Goal: Information Seeking & Learning: Check status

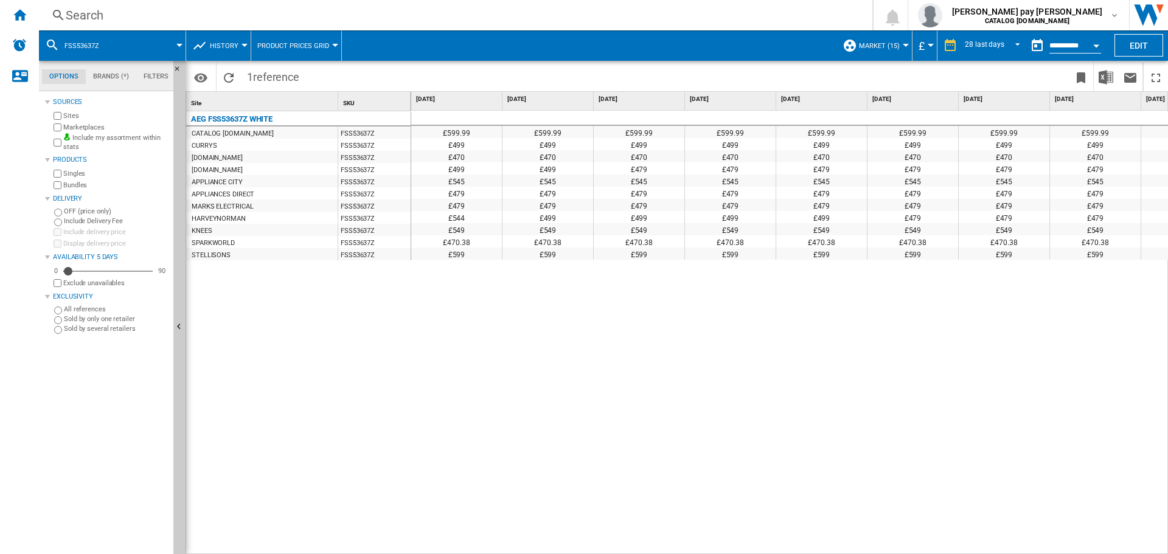
scroll to position [0, 1888]
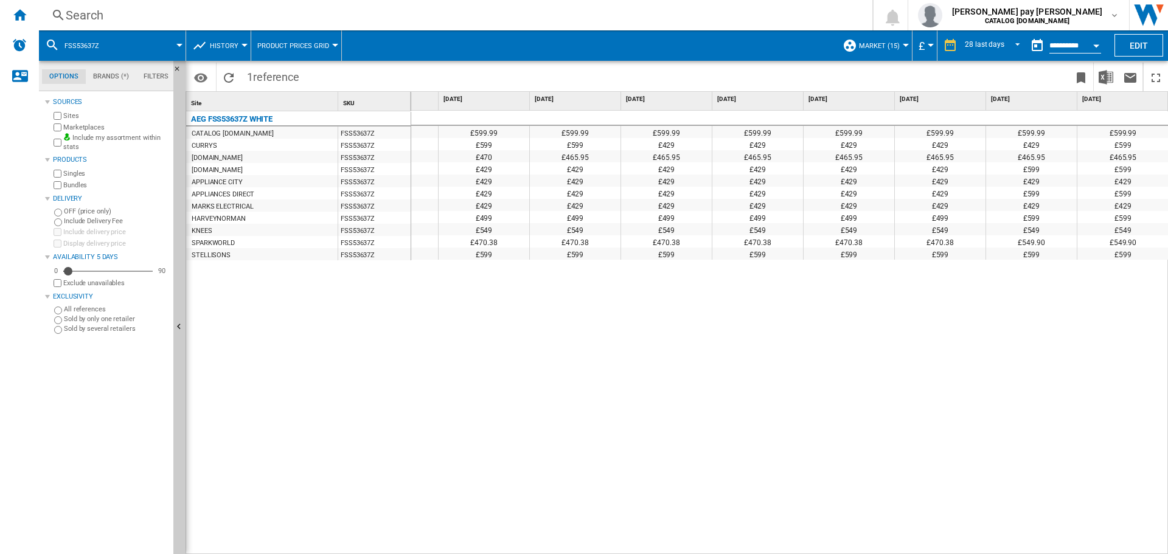
click at [447, 17] on div "Search" at bounding box center [453, 15] width 775 height 17
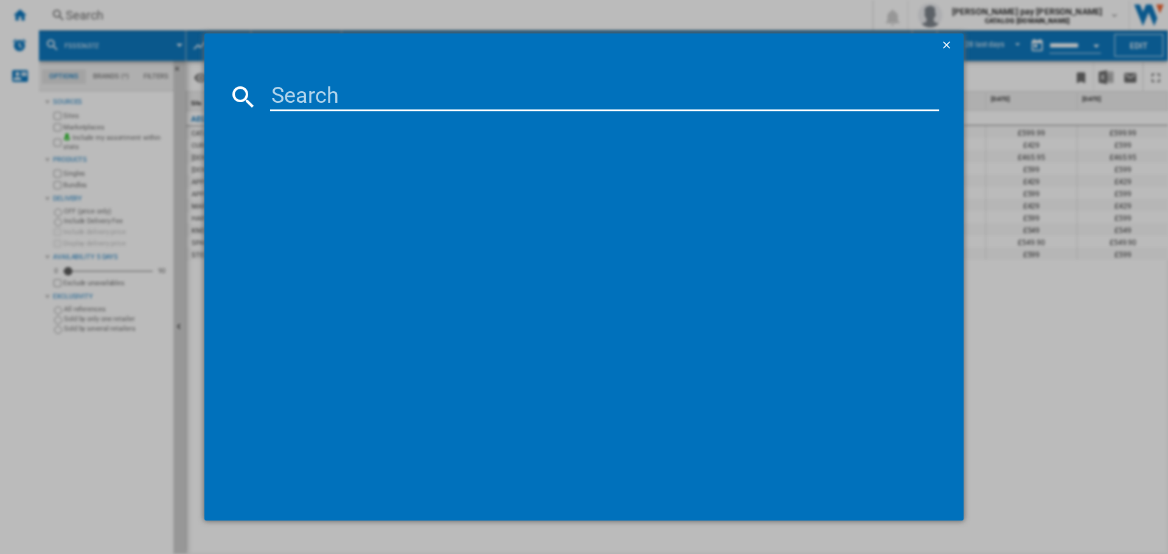
click at [485, 100] on input at bounding box center [604, 96] width 669 height 29
type input "BEX335011B"
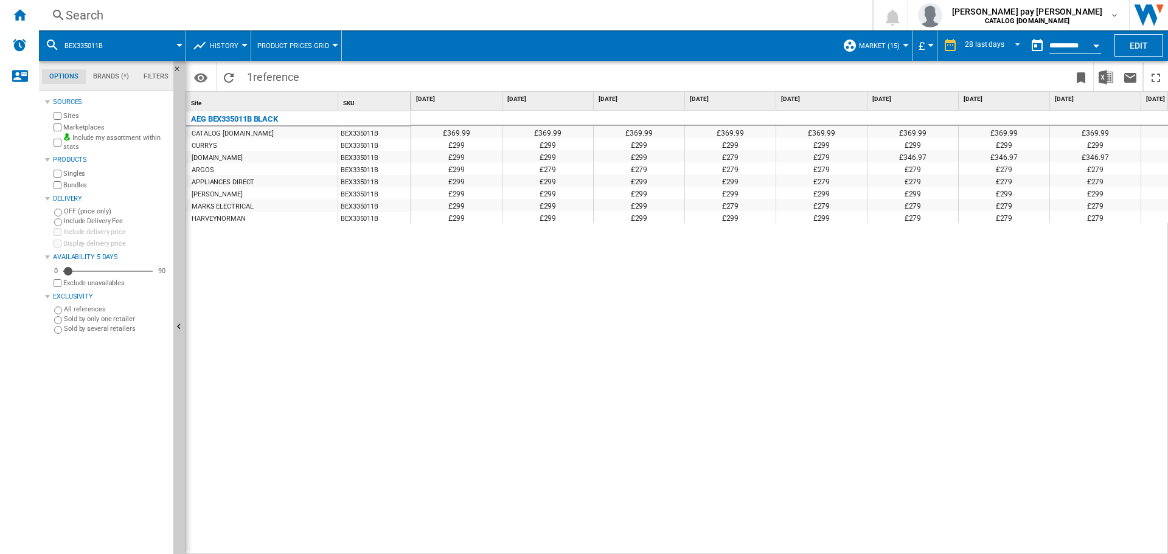
click at [918, 302] on div "£369.99 £369.99 £369.99 £369.99 £369.99 £369.99 £369.99 £369.99 £369.99 £369.99…" at bounding box center [789, 333] width 757 height 444
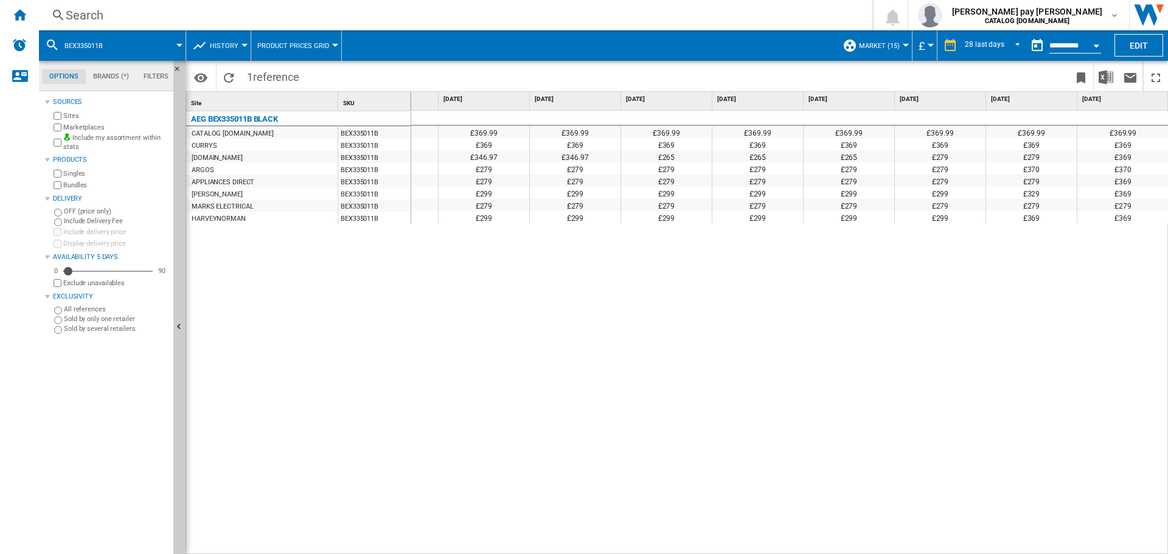
click at [979, 435] on div "£369.99 £369.99 £369.99 £369.99 £369.99 £369.99 £369.99 £369.99 £369.99 £369.99…" at bounding box center [789, 333] width 757 height 444
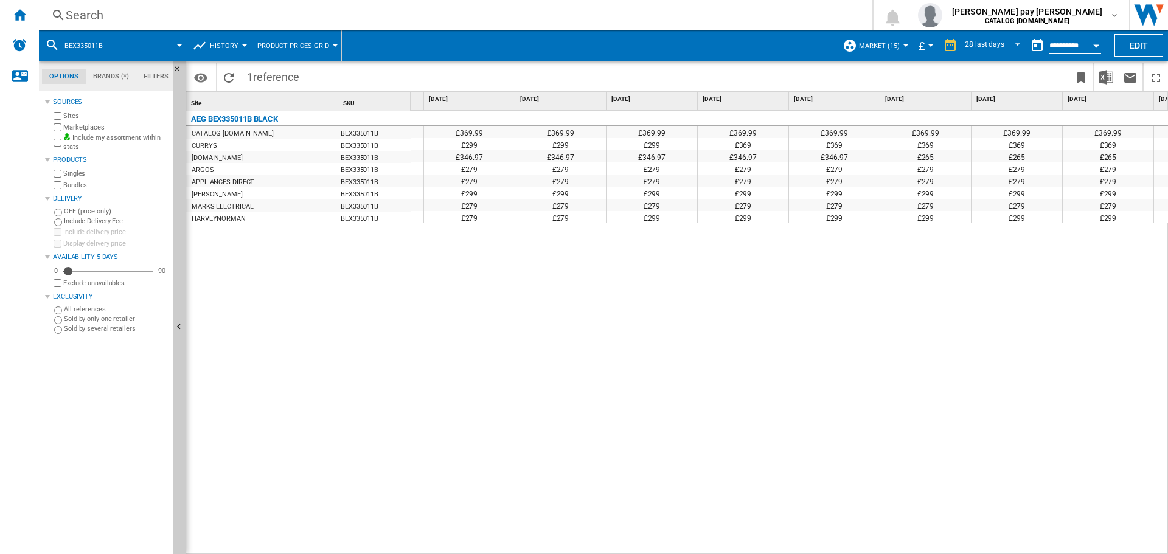
click at [706, 362] on div "£369.99 £369.99 £369.99 £369.99 £369.99 £369.99 £369.99 £369.99 £369.99 £369.99…" at bounding box center [789, 333] width 757 height 444
click at [812, 341] on div "£369.99 £369.99 £369.99 £369.99 £369.99 £369.99 £369.99 £369.99 £369.99 £369.99…" at bounding box center [789, 333] width 757 height 444
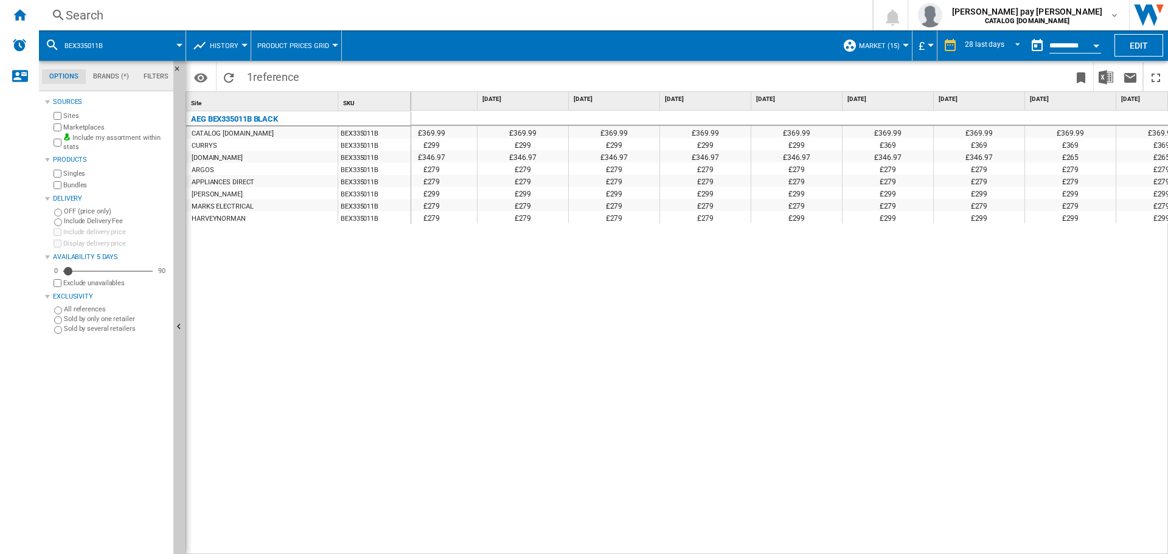
scroll to position [0, 1431]
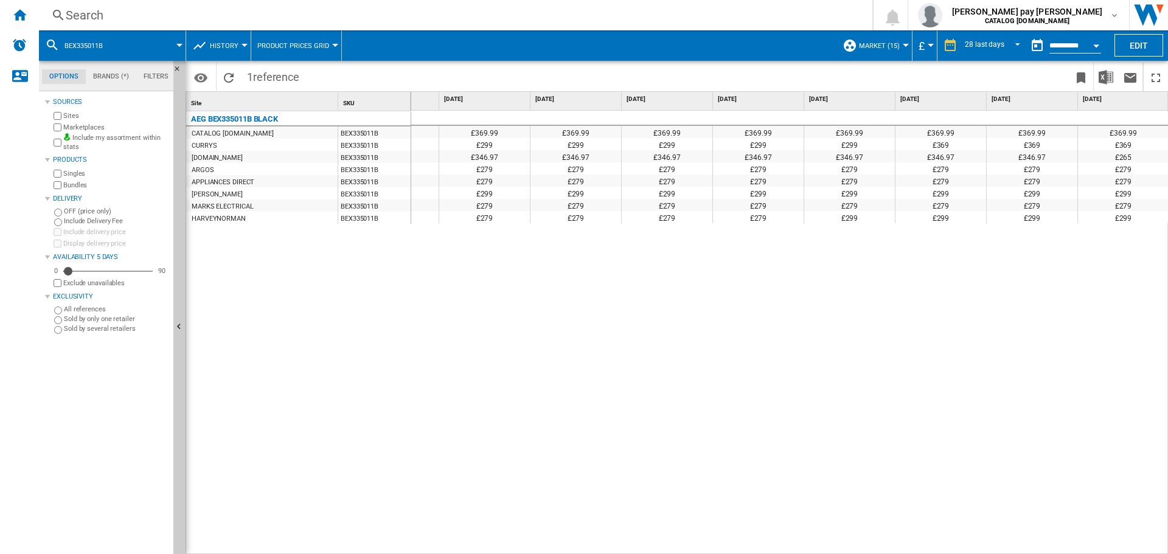
click at [270, 14] on div "Search" at bounding box center [453, 15] width 775 height 17
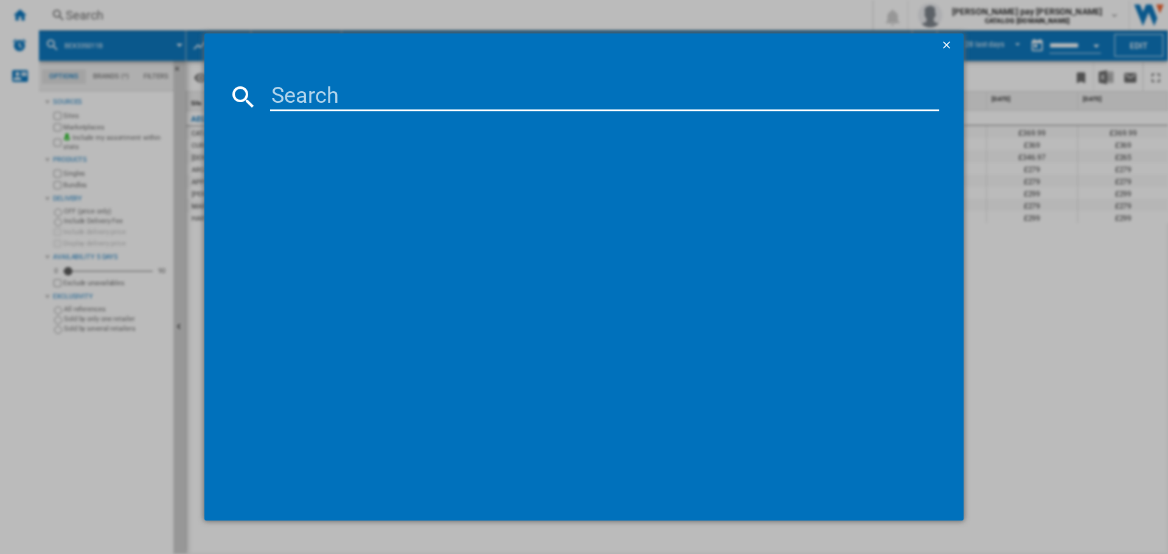
click at [355, 97] on input at bounding box center [604, 96] width 669 height 29
type input "HKB75820NB"
click at [339, 167] on div "AEG HKB75820NB BLACK" at bounding box center [589, 174] width 691 height 19
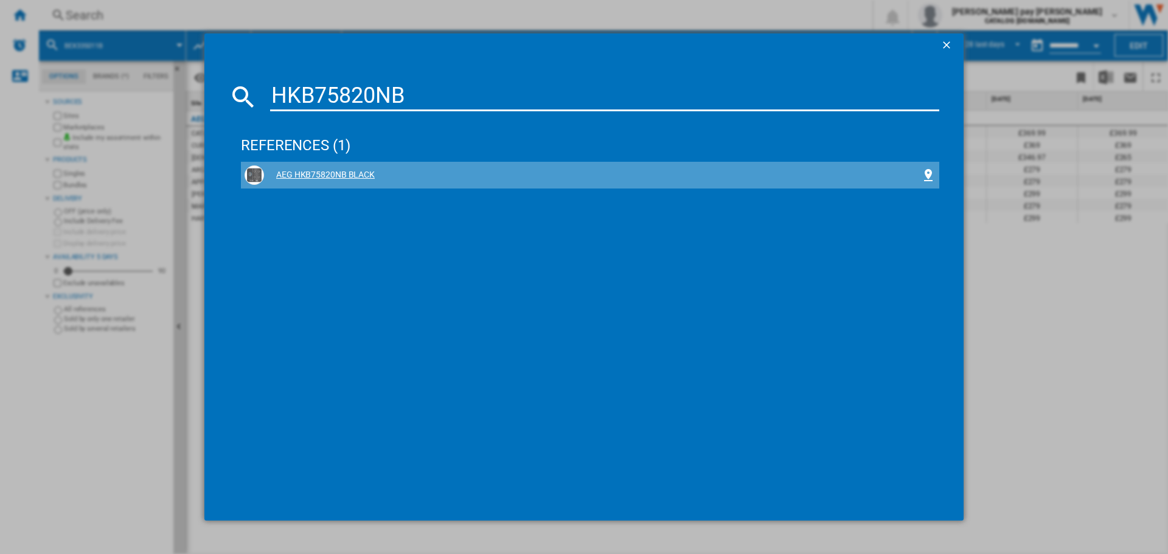
click at [347, 175] on div "AEG HKB75820NB BLACK" at bounding box center [592, 175] width 657 height 12
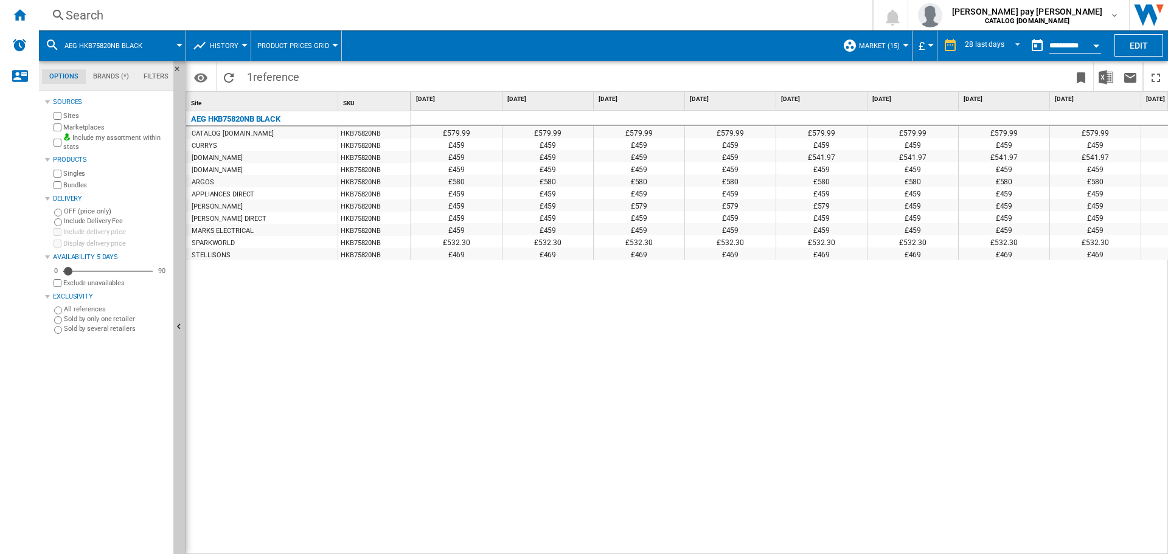
click at [826, 445] on div "£579.99 £579.99 £579.99 £579.99 £579.99 £579.99 £579.99 £579.99 £579.99 £579.99…" at bounding box center [789, 333] width 757 height 444
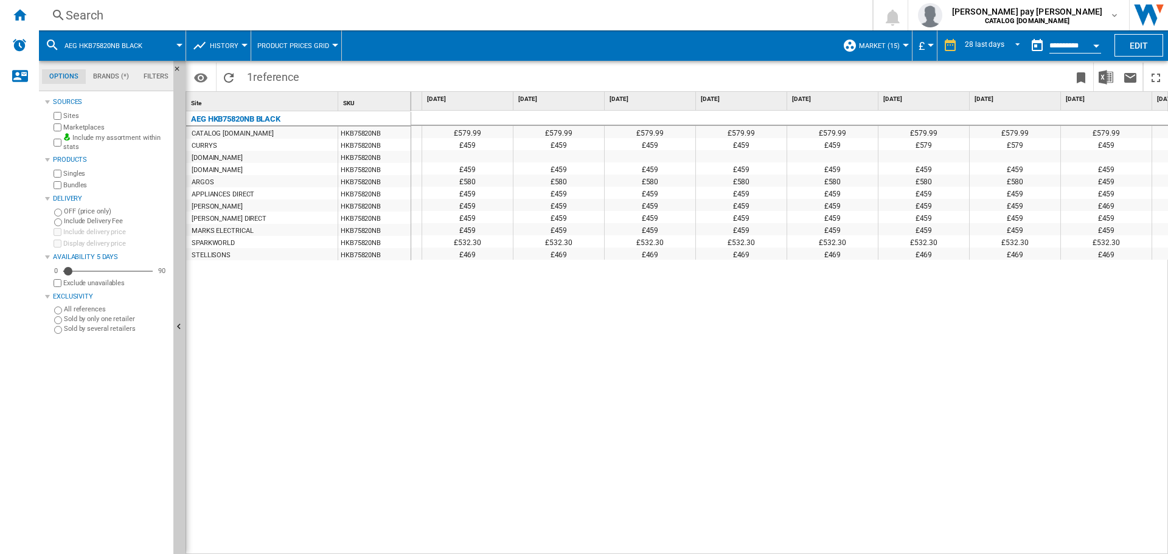
scroll to position [0, 1699]
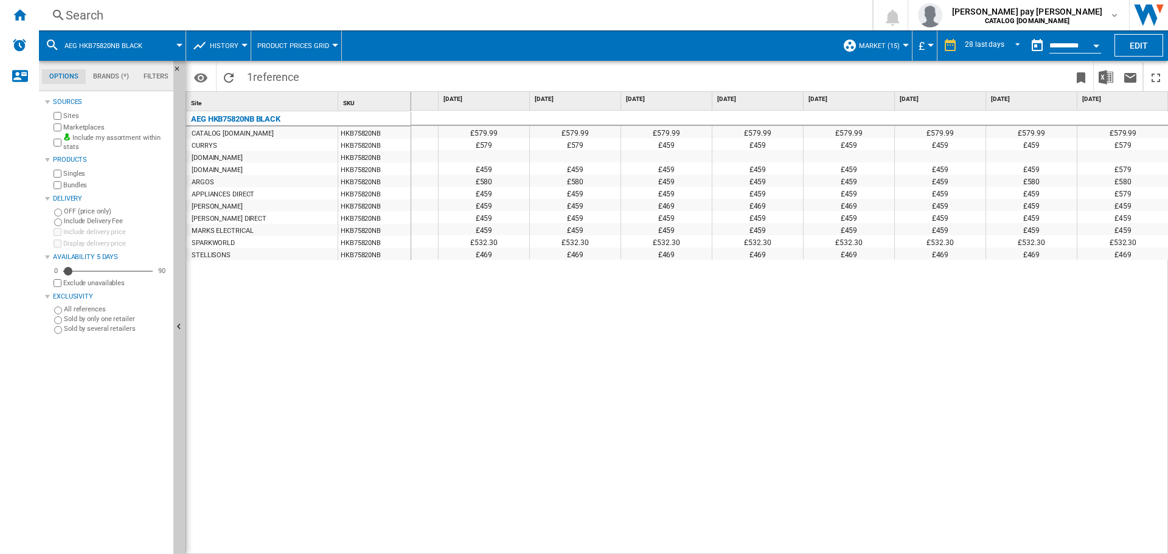
click at [209, 1] on div "Search Search 0 [PERSON_NAME] pay [PERSON_NAME] CATALOG [DOMAIN_NAME] CATALOG […" at bounding box center [603, 15] width 1129 height 30
click at [215, 15] on div "Search" at bounding box center [453, 15] width 775 height 17
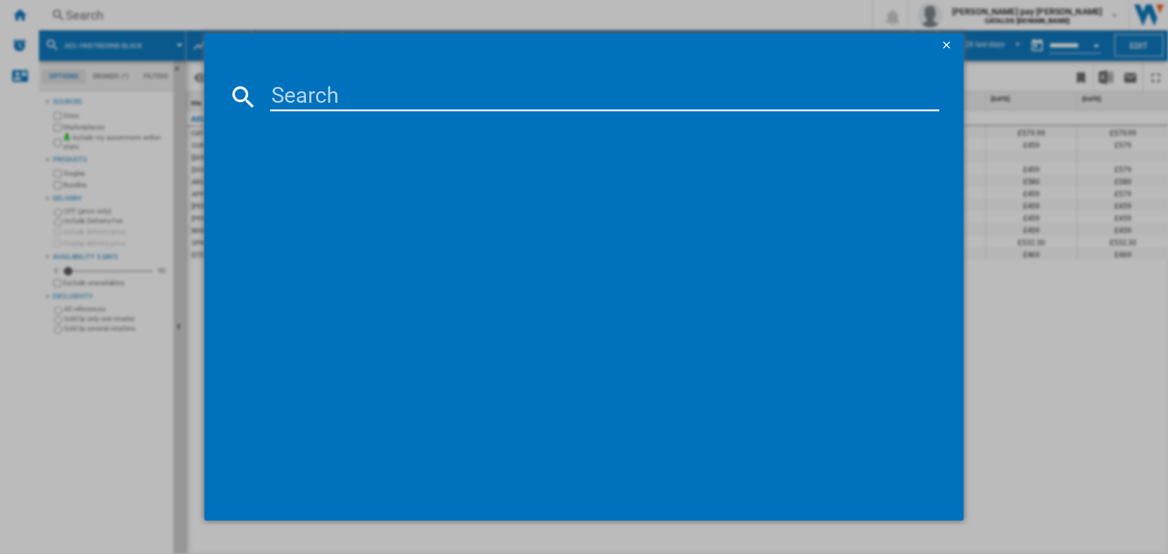
click at [321, 87] on input at bounding box center [604, 96] width 669 height 29
type input "BSX23101XM"
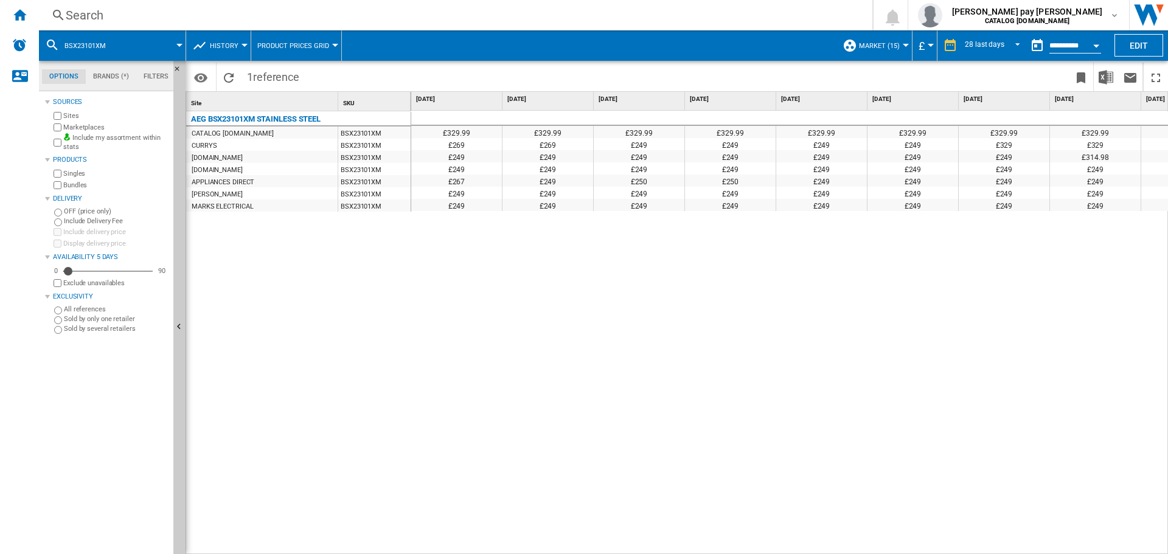
click at [578, 345] on div "£329.99 £329.99 £329.99 £329.99 £329.99 £329.99 £329.99 £329.99 £329.99 £329.99…" at bounding box center [789, 333] width 757 height 444
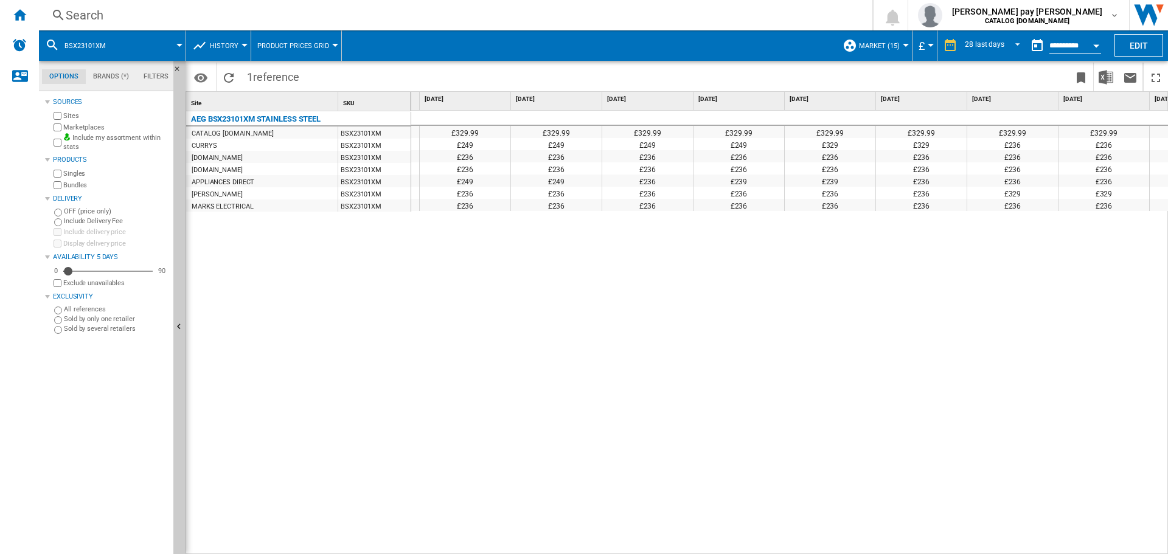
scroll to position [0, 1888]
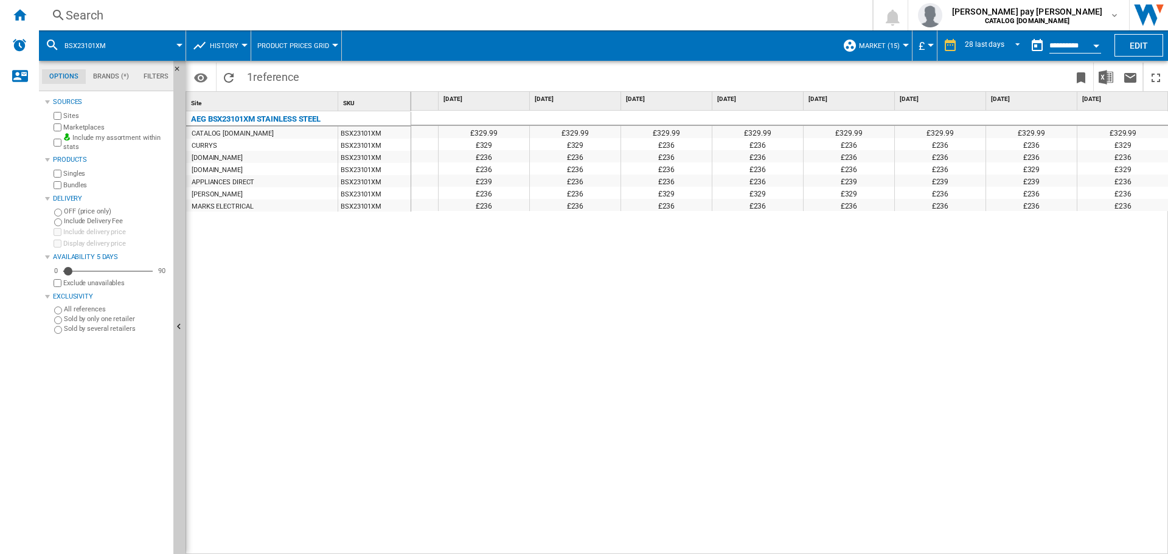
click at [621, 406] on div "£329.99 £329.99 £329.99 £329.99 £329.99 £329.99 £329.99 £329.99 £329.99 £329.99…" at bounding box center [789, 333] width 757 height 444
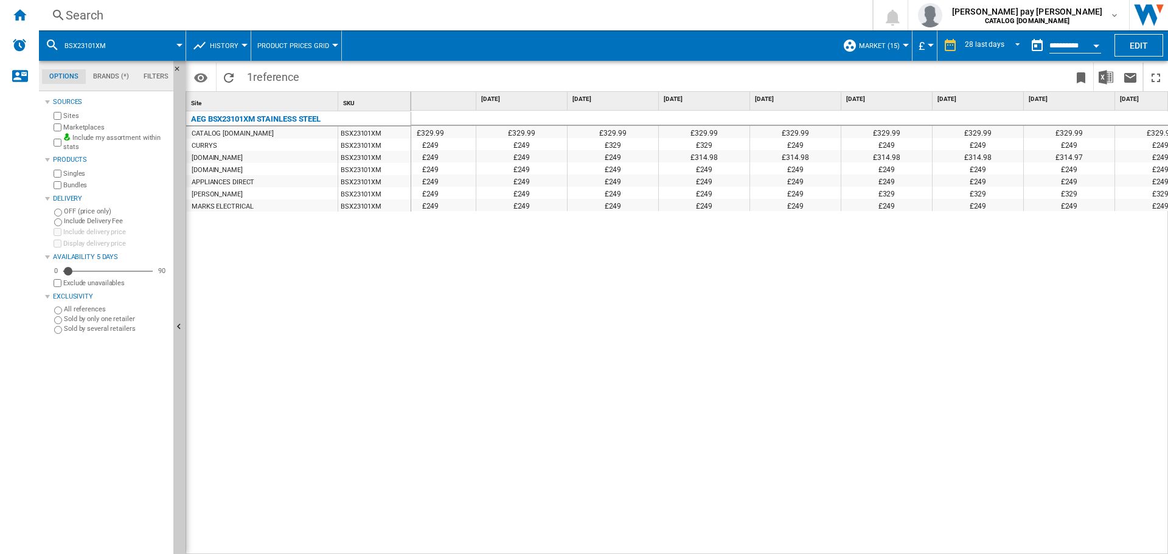
scroll to position [0, 361]
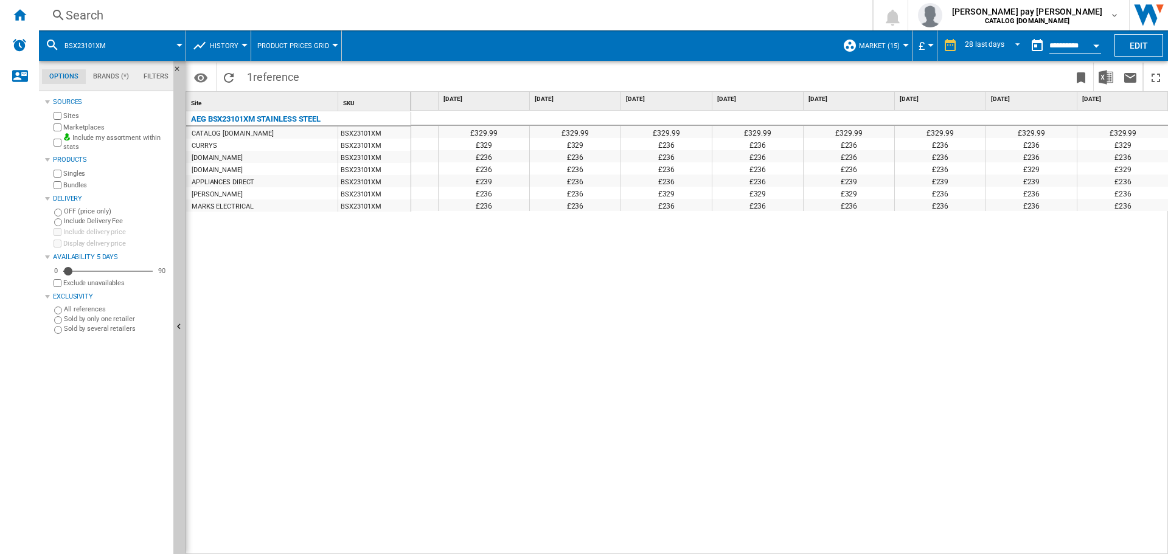
click at [571, 280] on div "£329.99 £329.99 £329.99 £329.99 £329.99 £329.99 £329.99 £329.99 £329.99 £329.99…" at bounding box center [789, 333] width 757 height 444
click at [168, 19] on div "Search" at bounding box center [453, 15] width 775 height 17
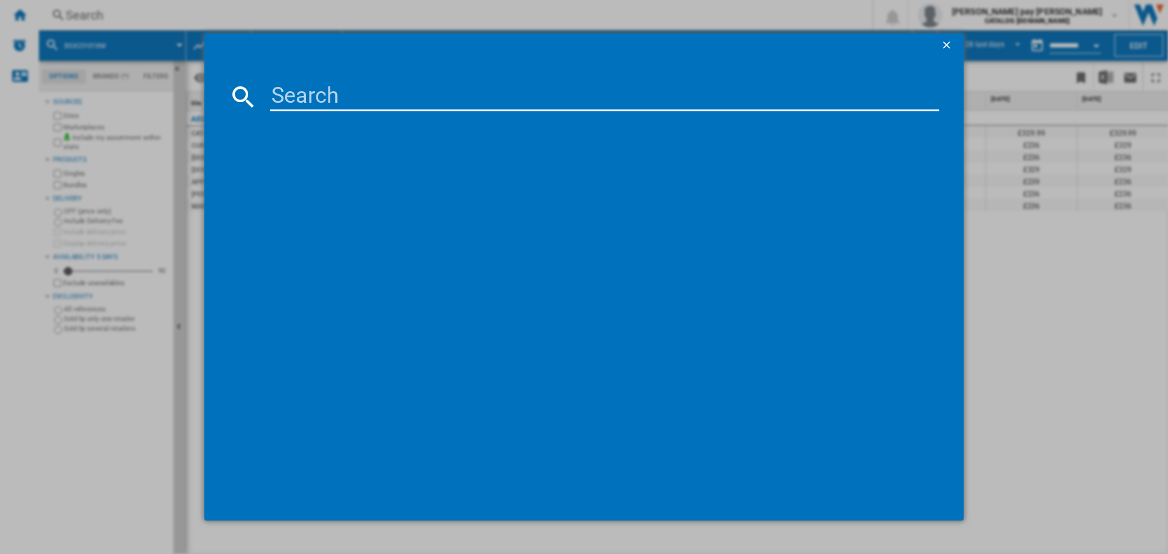
click at [306, 98] on input at bounding box center [604, 96] width 669 height 29
type input "L7WE74634BI"
click at [333, 174] on div "AEG L7WE74634BI WHITE" at bounding box center [592, 175] width 657 height 12
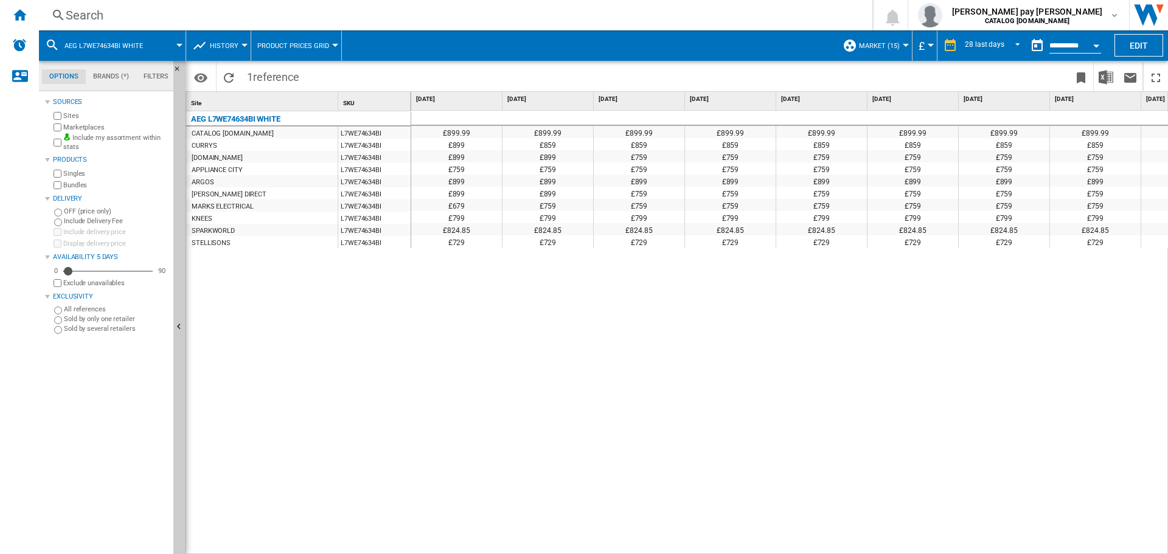
click at [914, 325] on div "£899.99 £899.99 £899.99 £899.99 £899.99 £899.99 £899.99 £899.99 £899.99 £899.99…" at bounding box center [789, 333] width 757 height 444
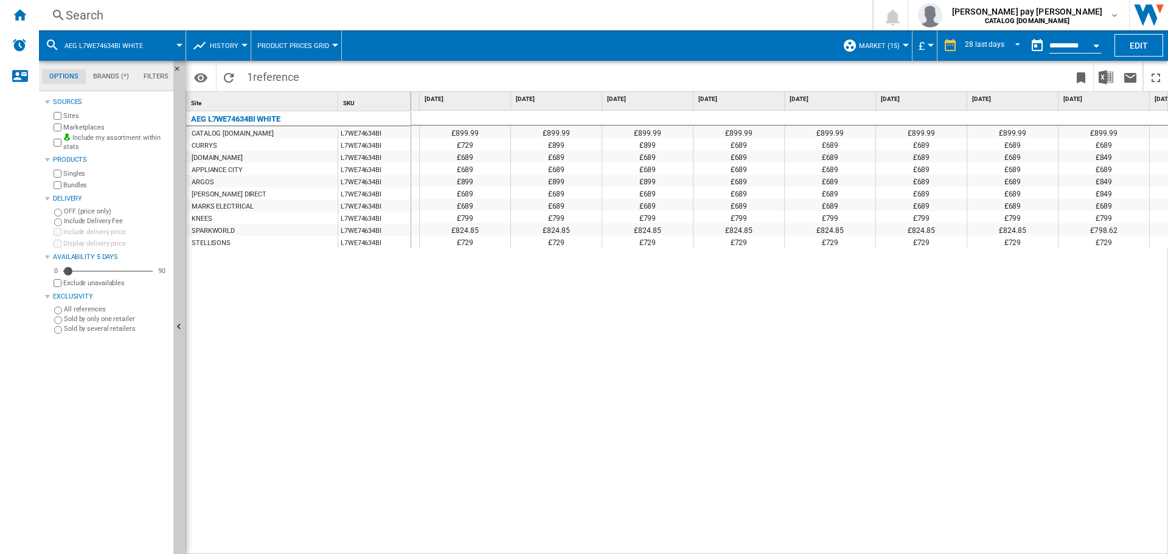
scroll to position [0, 1888]
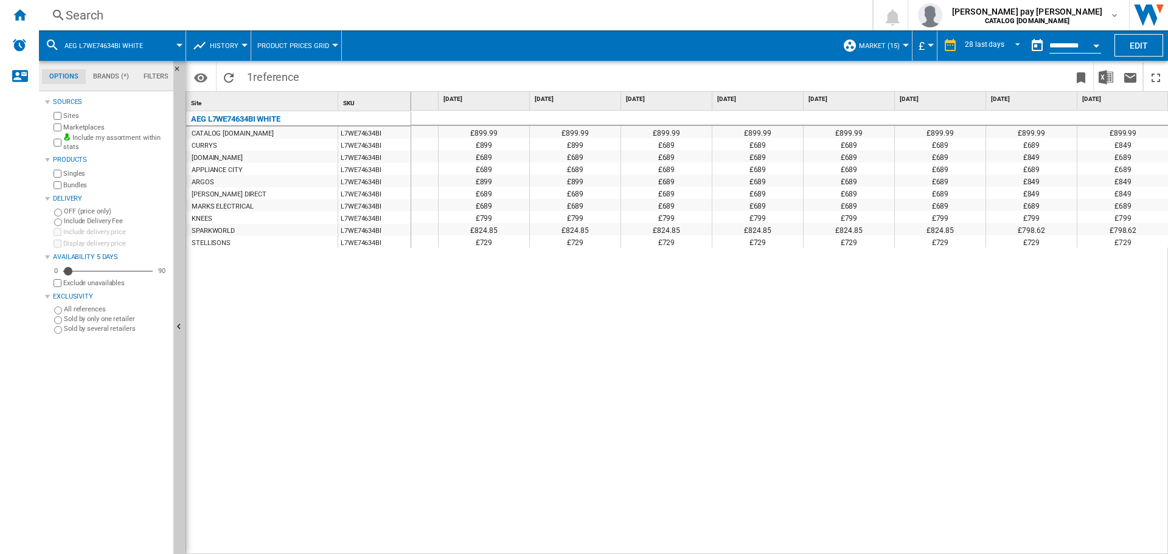
click at [485, 426] on div "£899.99 £899.99 £899.99 £899.99 £899.99 £899.99 £899.99 £899.99 £899.99 £899.99…" at bounding box center [789, 333] width 757 height 444
click at [1047, 513] on div "£899.99 £899.99 £899.99 £899.99 £899.99 £899.99 £899.99 £899.99 £899.99 £899.99…" at bounding box center [789, 333] width 757 height 444
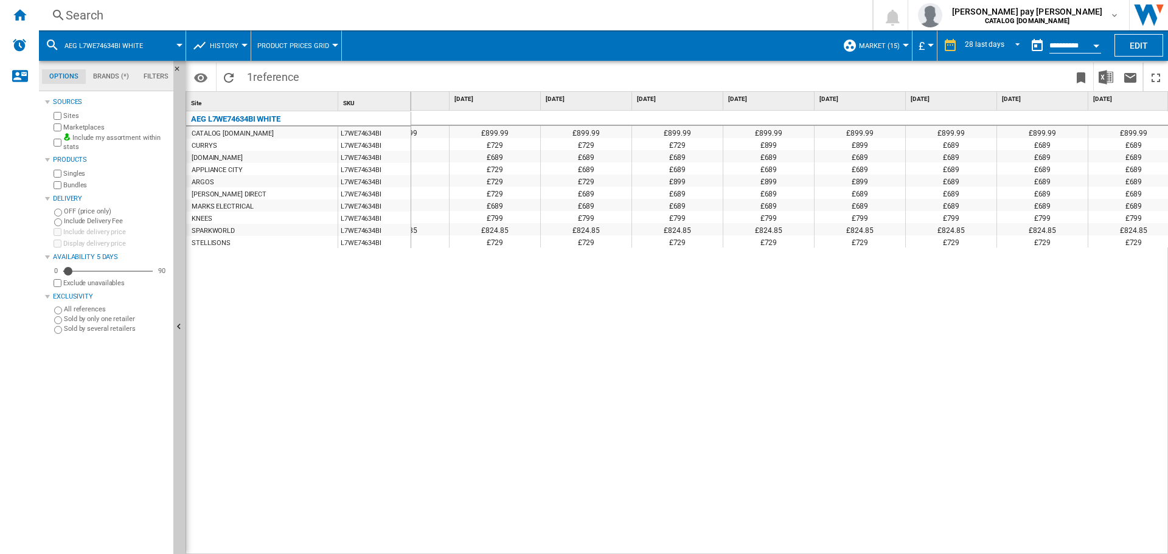
scroll to position [0, 1321]
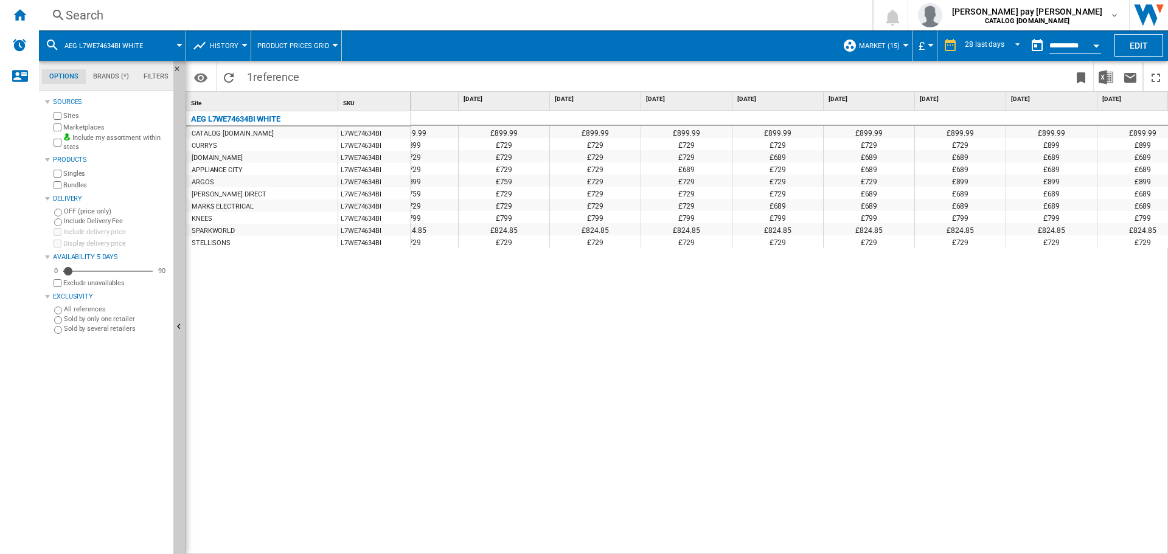
click at [650, 468] on div "£899.99 £899.99 £899.99 £899.99 £899.99 £899.99 £899.99 £899.99 £899.99 £899.99…" at bounding box center [789, 333] width 757 height 444
click at [898, 521] on div "£899.99 £899.99 £899.99 £899.99 £899.99 £899.99 £899.99 £899.99 £899.99 £899.99…" at bounding box center [789, 333] width 757 height 444
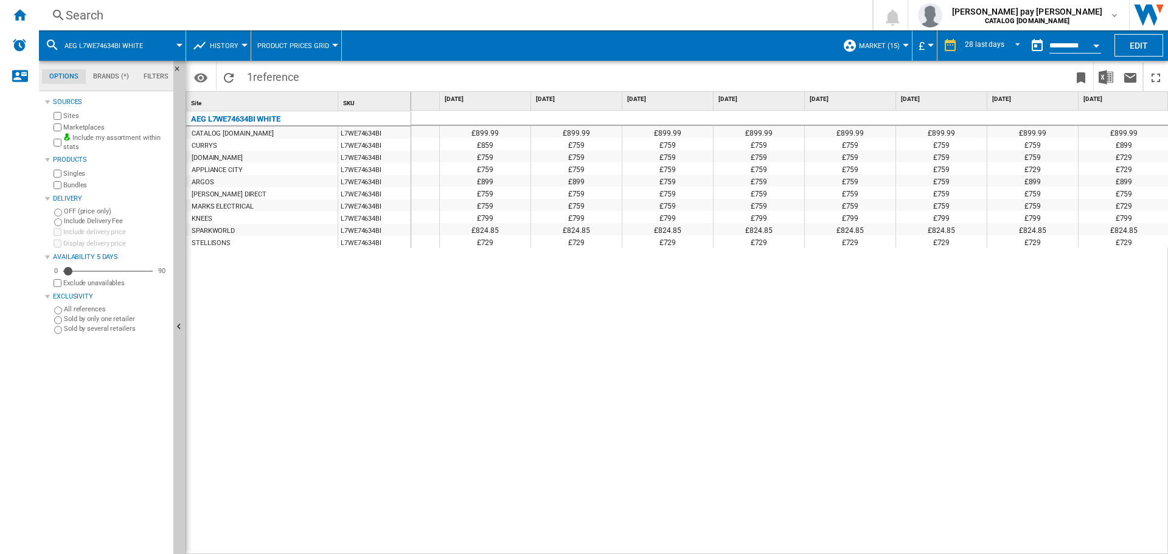
scroll to position [0, 542]
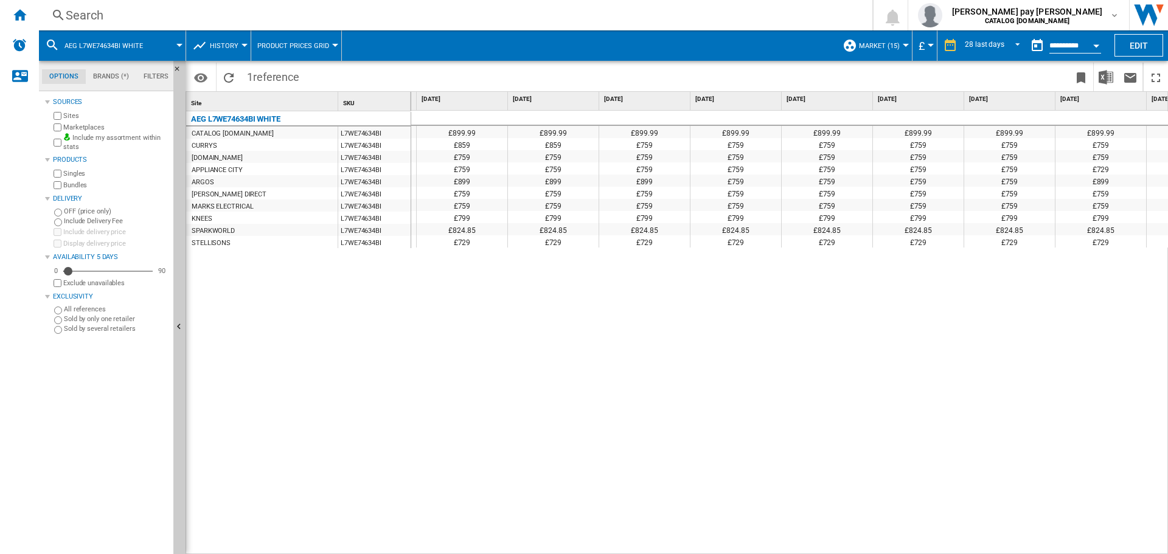
click at [892, 444] on div "£899.99 £899.99 £899.99 £899.99 £899.99 £899.99 £899.99 £899.99 £899.99 £899.99…" at bounding box center [789, 333] width 757 height 444
click at [272, 5] on div "Search Search 0 [PERSON_NAME] pay [PERSON_NAME] CATALOG [DOMAIN_NAME] CATALOG […" at bounding box center [603, 15] width 1129 height 30
click at [280, 16] on div "Search" at bounding box center [453, 15] width 775 height 17
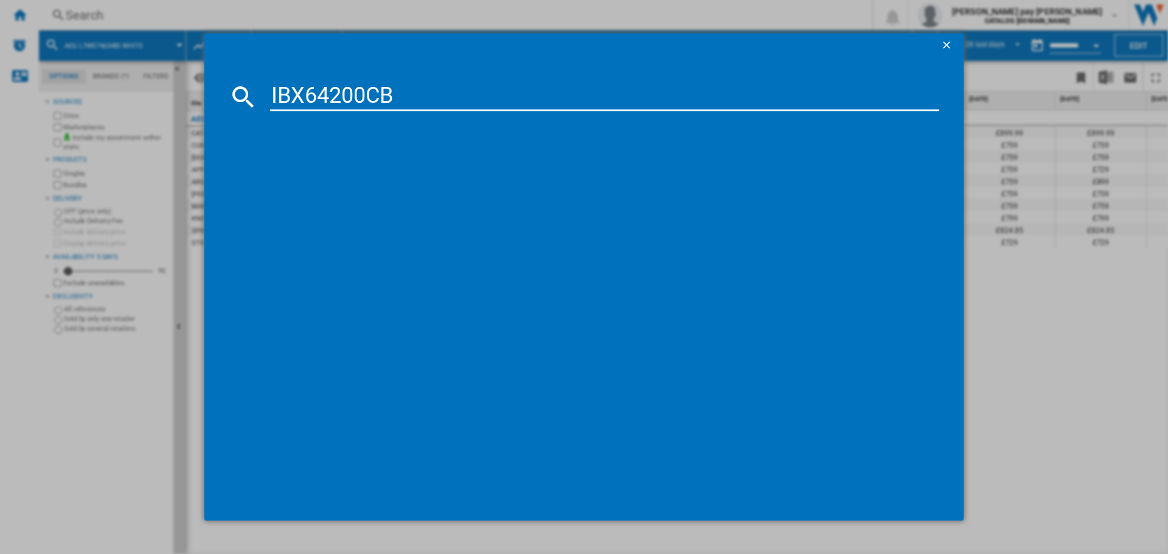
type input "IBX64200CB"
click at [349, 178] on div "AEG IBX64200CB BLACK" at bounding box center [592, 175] width 657 height 12
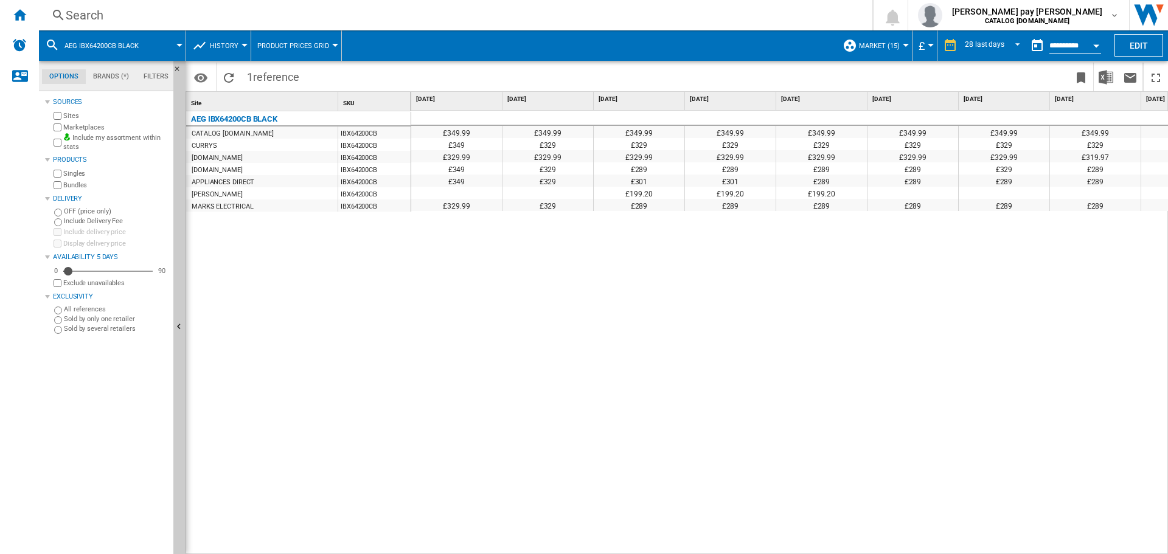
click at [691, 307] on div "£349.99 £349.99 £349.99 £349.99 £349.99 £349.99 £349.99 £349.99 £349.99 £349.99…" at bounding box center [789, 333] width 757 height 444
click at [693, 303] on div "£349.99 £349.99 £349.99 £349.99 £349.99 £349.99 £349.99 £349.99 £349.99 £349.99…" at bounding box center [789, 333] width 757 height 444
click at [687, 385] on div "£349.99 £349.99 £349.99 £349.99 £349.99 £349.99 £349.99 £349.99 £349.99 £349.99…" at bounding box center [789, 333] width 757 height 444
click at [1078, 40] on md-datepicker "**********" at bounding box center [1068, 45] width 87 height 24
click at [1092, 46] on button "Open calendar" at bounding box center [1096, 44] width 22 height 22
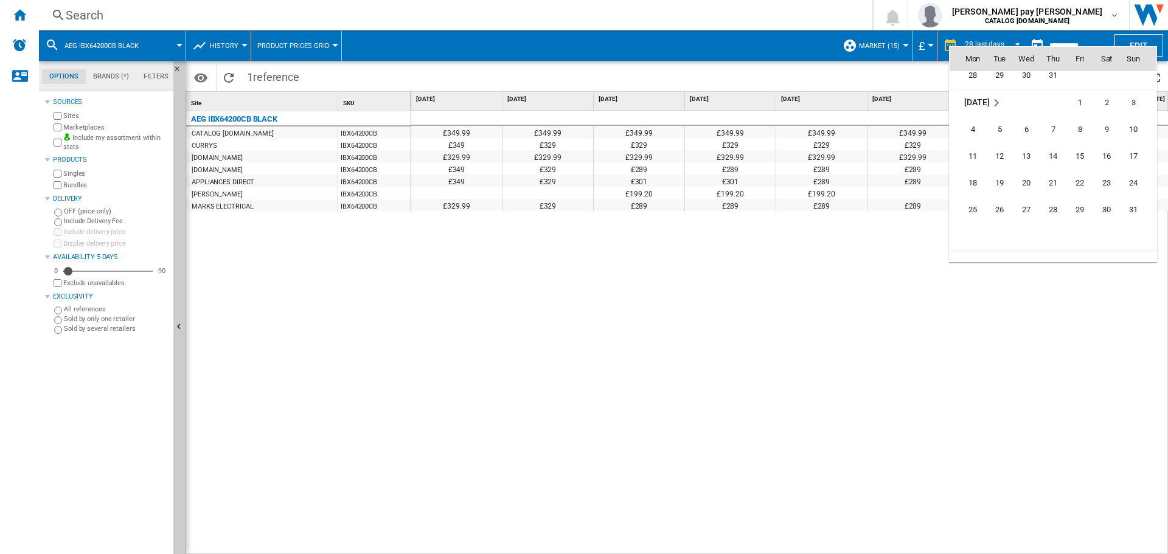
scroll to position [5619, 0]
click at [964, 212] on span "25" at bounding box center [972, 213] width 24 height 24
type input "**********"
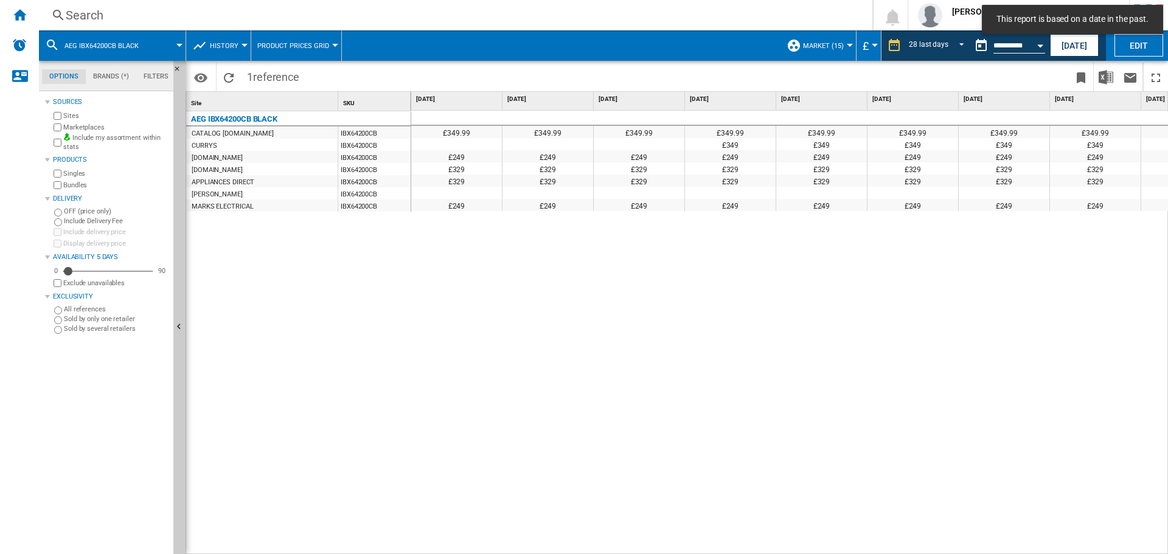
click at [635, 374] on div "£349.99 £349.99 £349.99 £349.99 £349.99 £349.99 £349.99 £349.99 £349.99 £349.99…" at bounding box center [789, 333] width 757 height 444
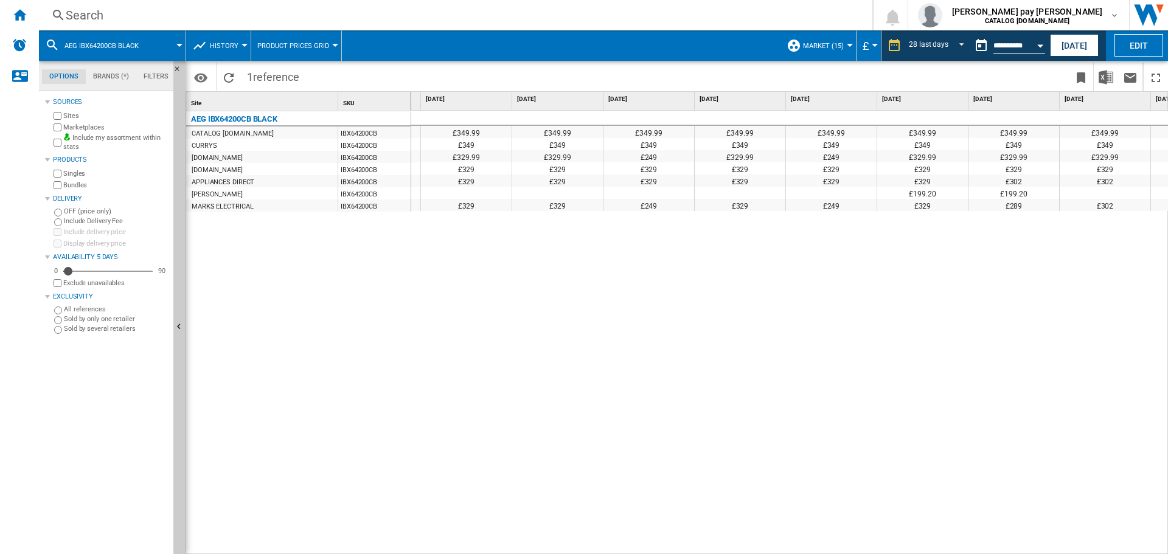
scroll to position [0, 648]
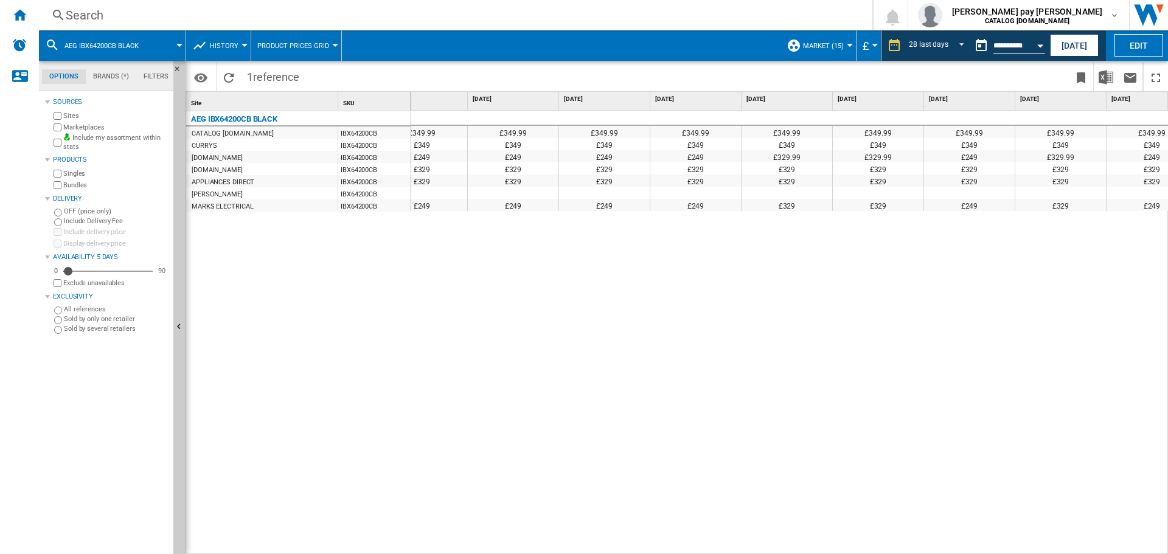
click at [251, 14] on div "Search" at bounding box center [453, 15] width 775 height 17
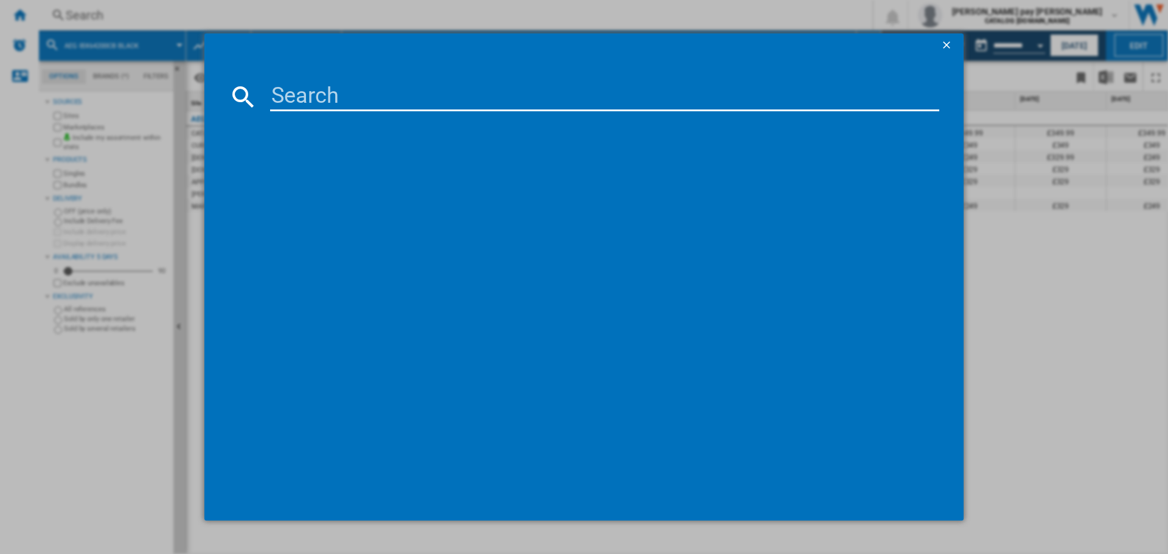
click at [300, 103] on input at bounding box center [604, 96] width 669 height 29
type input "IKB64301FB"
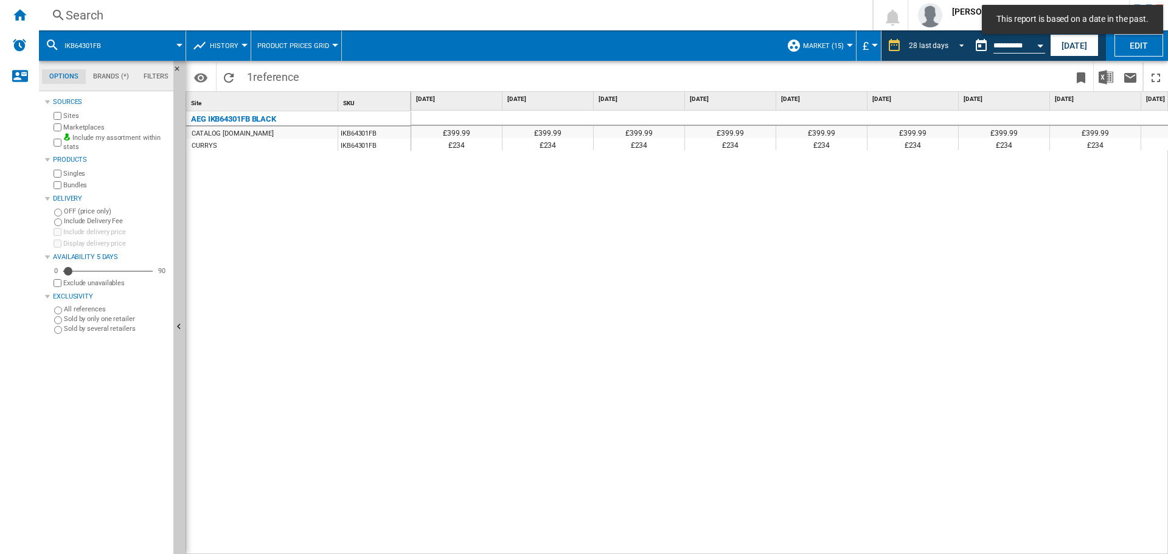
click at [952, 42] on span "REPORTS.WIZARD.STEPS.REPORT.STEPS.REPORT_OPTIONS.PERIOD: 28 last days" at bounding box center [957, 44] width 15 height 11
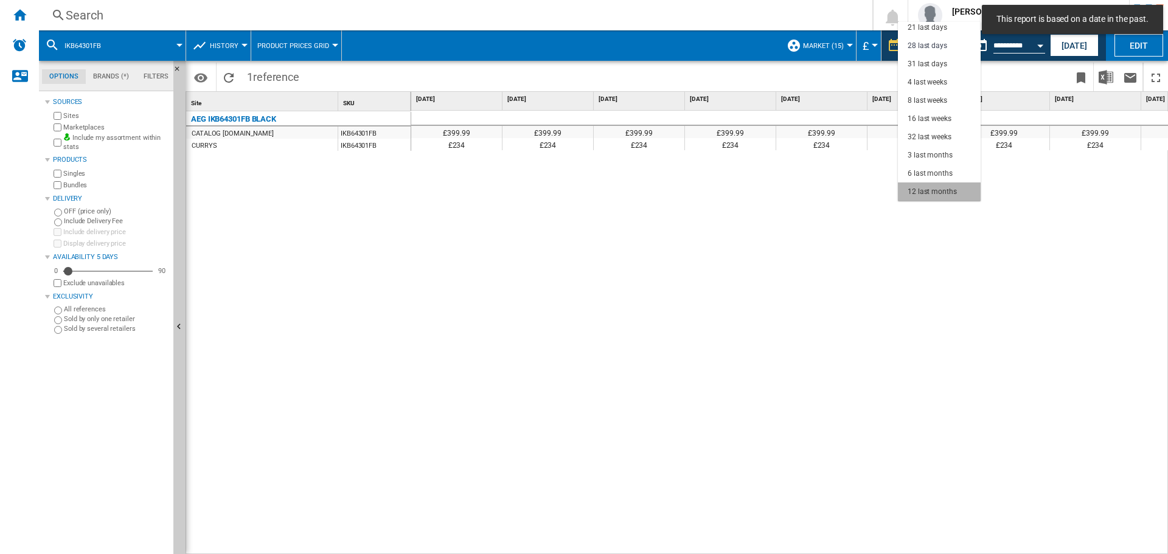
click at [940, 196] on div "12 last months" at bounding box center [931, 192] width 49 height 10
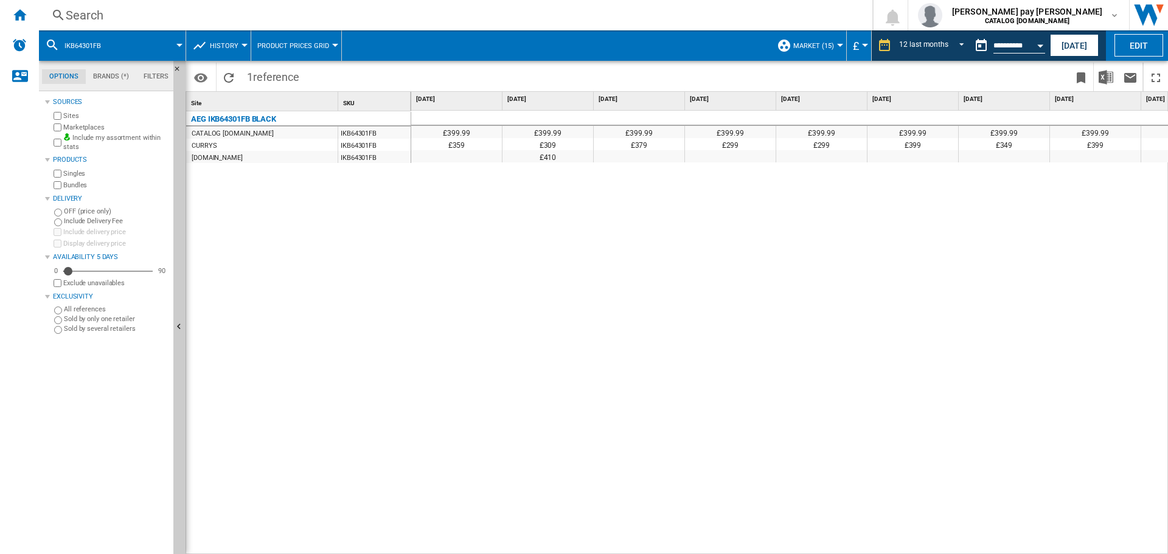
click at [238, 15] on div "Search" at bounding box center [453, 15] width 775 height 17
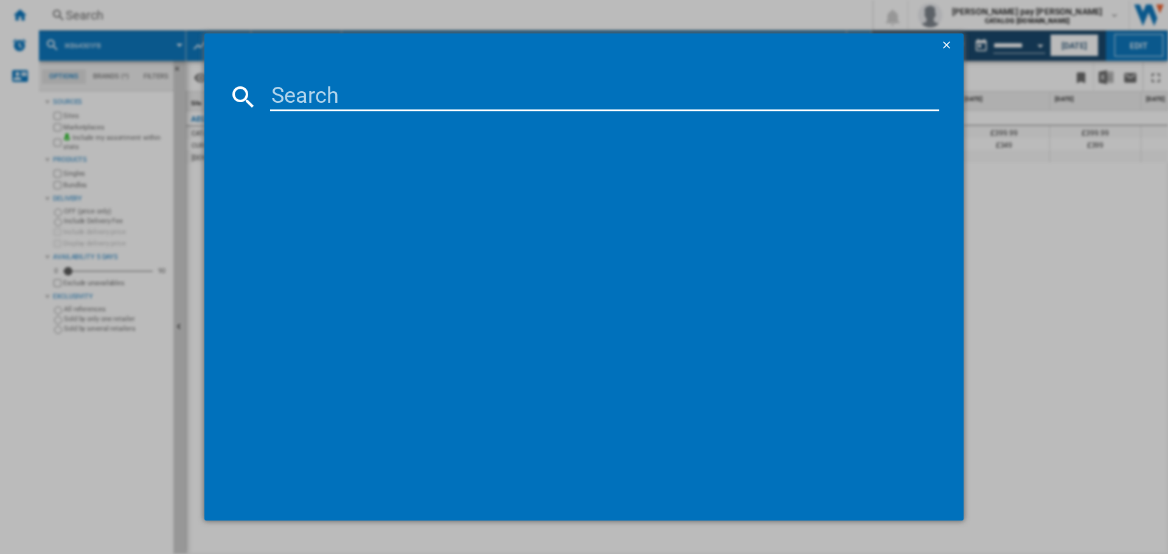
click at [306, 92] on input at bounding box center [604, 96] width 669 height 29
type input "CKX6540ACW"
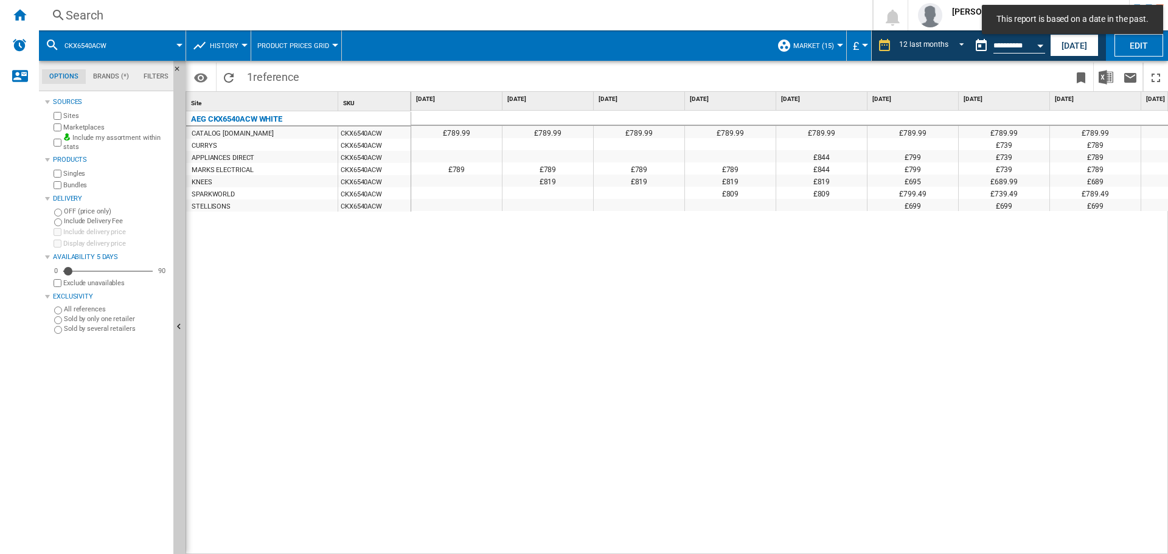
click at [773, 371] on div "£789.99 £789.99 £789.99 £789.99 £789.99 £789.99 £789.99 £789.99 £789.99 £789.99…" at bounding box center [789, 333] width 757 height 444
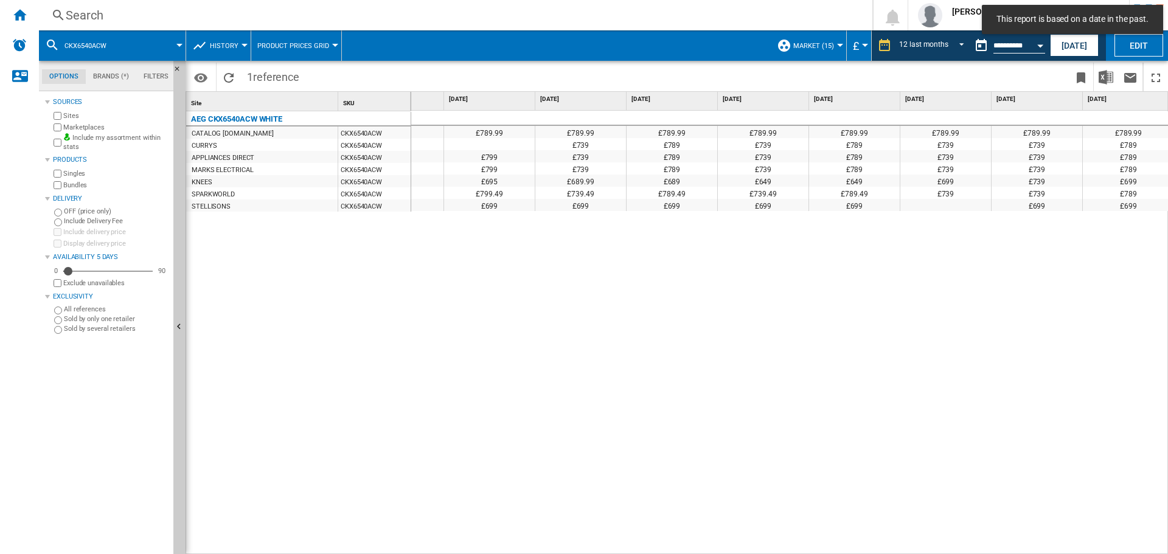
scroll to position [0, 429]
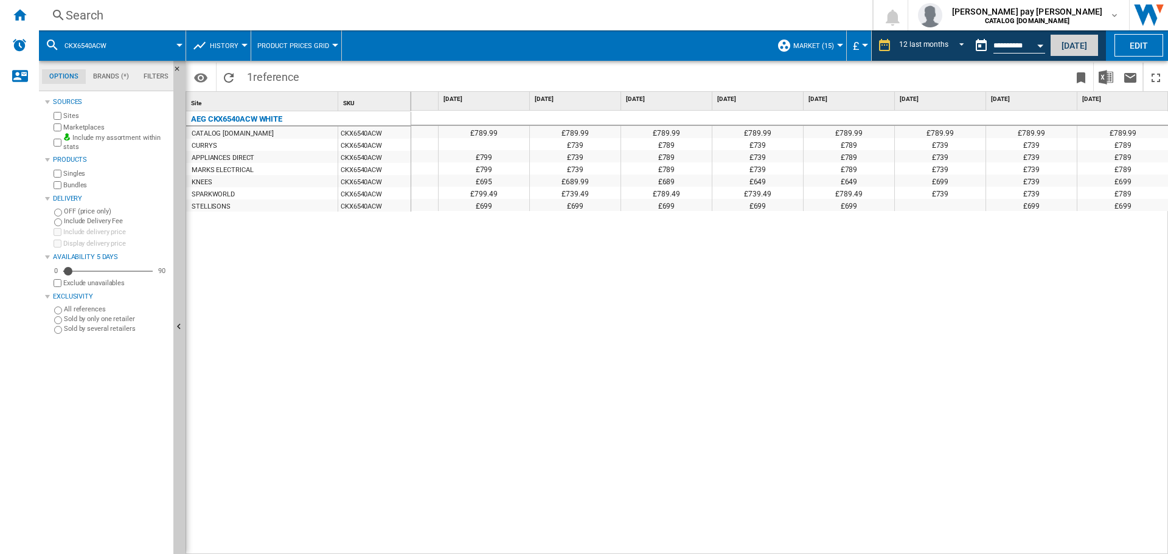
click at [1064, 44] on button "[DATE]" at bounding box center [1074, 45] width 49 height 22
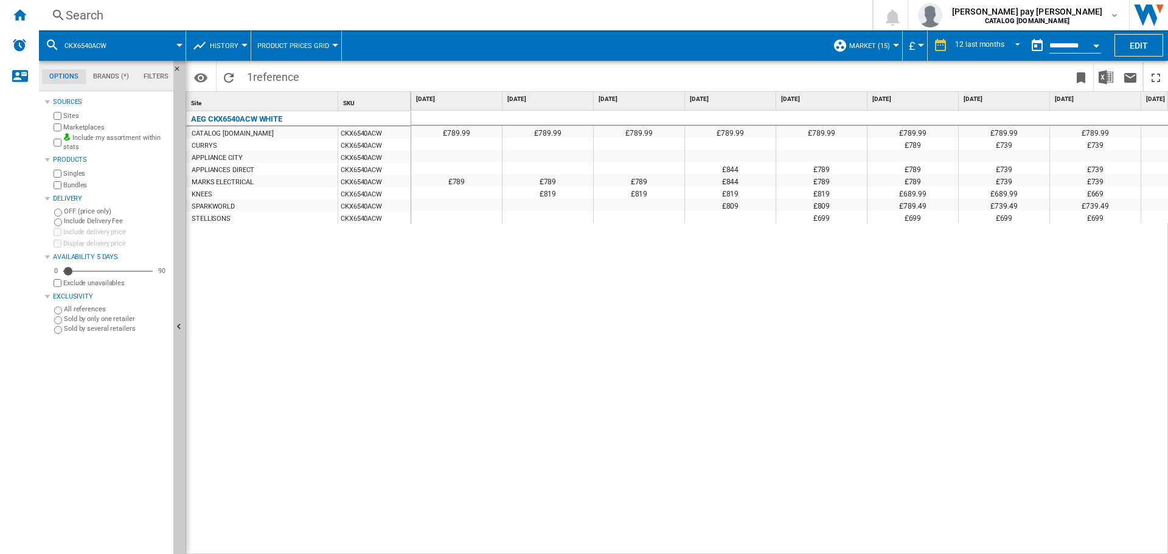
scroll to position [0, 429]
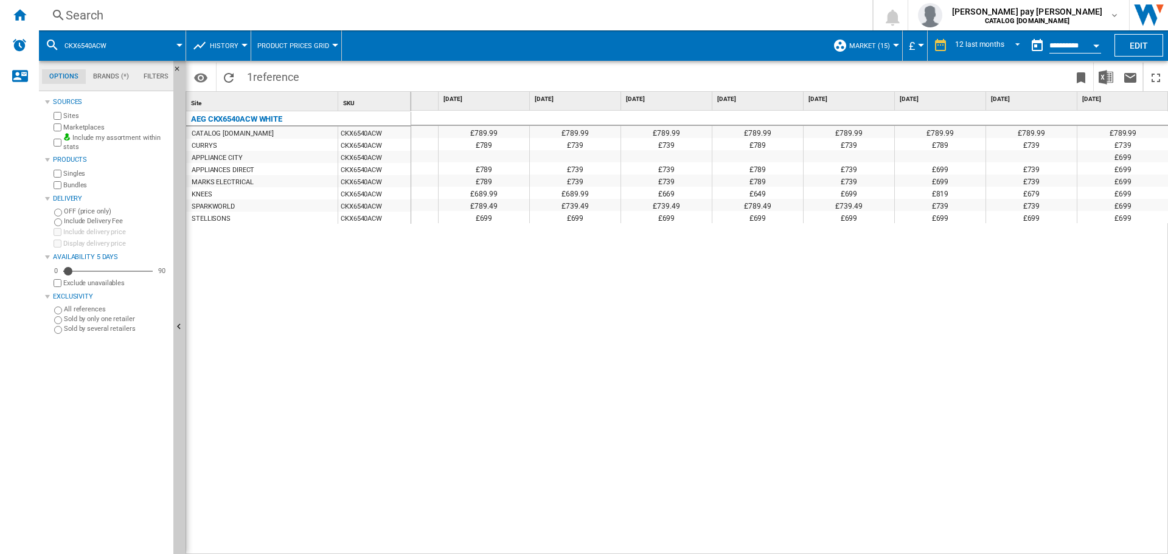
click at [218, 21] on div "Search" at bounding box center [453, 15] width 775 height 17
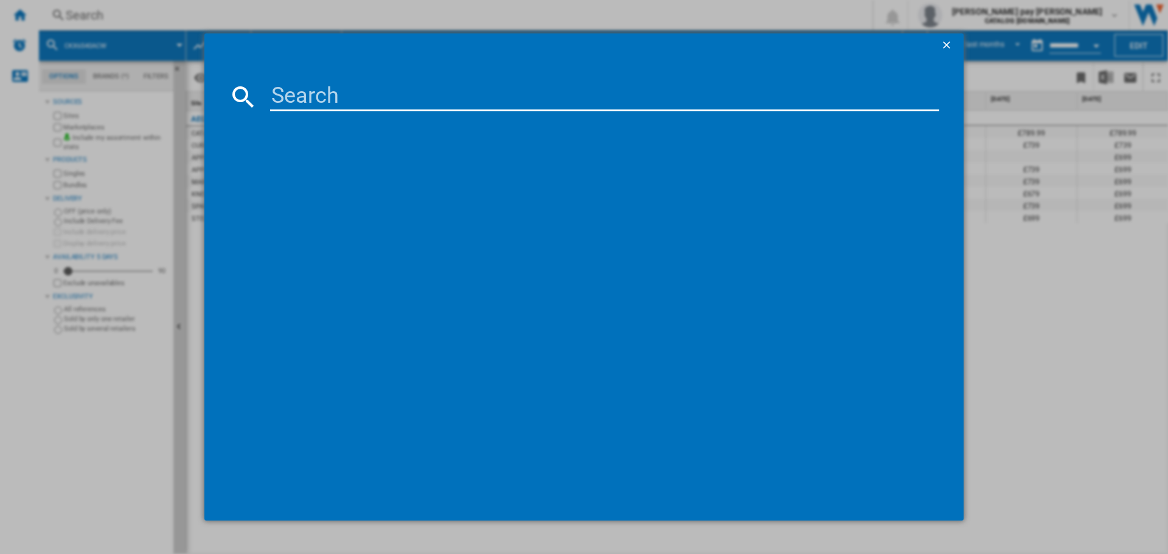
drag, startPoint x: 294, startPoint y: 81, endPoint x: 296, endPoint y: 95, distance: 14.0
click at [295, 93] on md-dialog-content at bounding box center [583, 289] width 759 height 463
click at [296, 95] on input at bounding box center [604, 96] width 669 height 29
paste input "CGX6130ACM"
type input "CGX6130ACM"
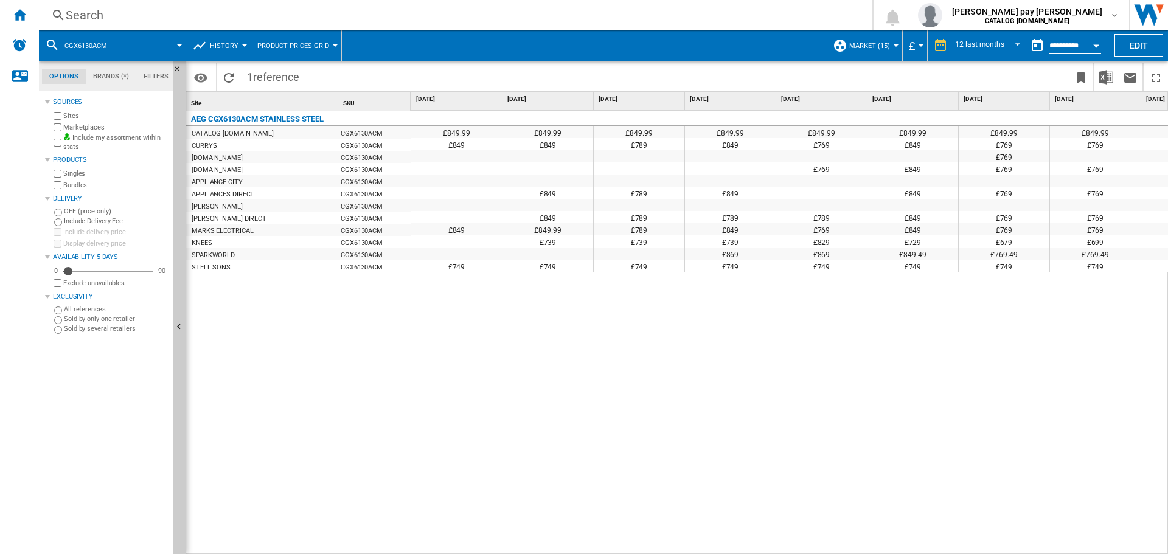
click at [834, 433] on div "£849.99 £849.99 £849.99 £849.99 £849.99 £849.99 £849.99 £849.99 £849.99 £849.99…" at bounding box center [789, 333] width 757 height 444
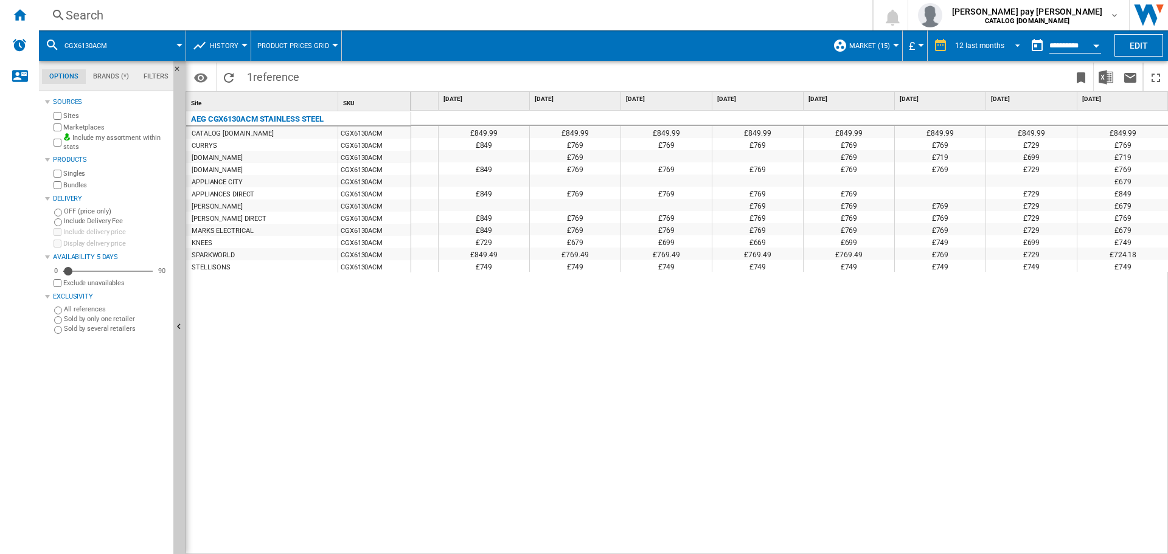
click at [1014, 44] on span "REPORTS.WIZARD.STEPS.REPORT.STEPS.REPORT_OPTIONS.PERIOD: 12 last months" at bounding box center [1013, 44] width 15 height 11
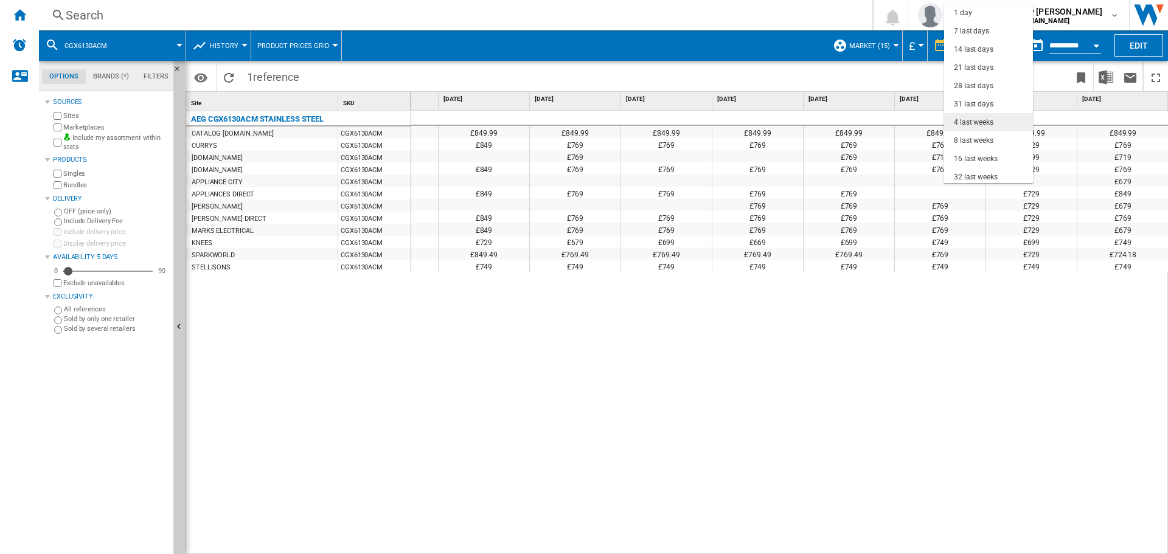
scroll to position [0, 0]
click at [986, 83] on div "28 last days" at bounding box center [973, 86] width 40 height 10
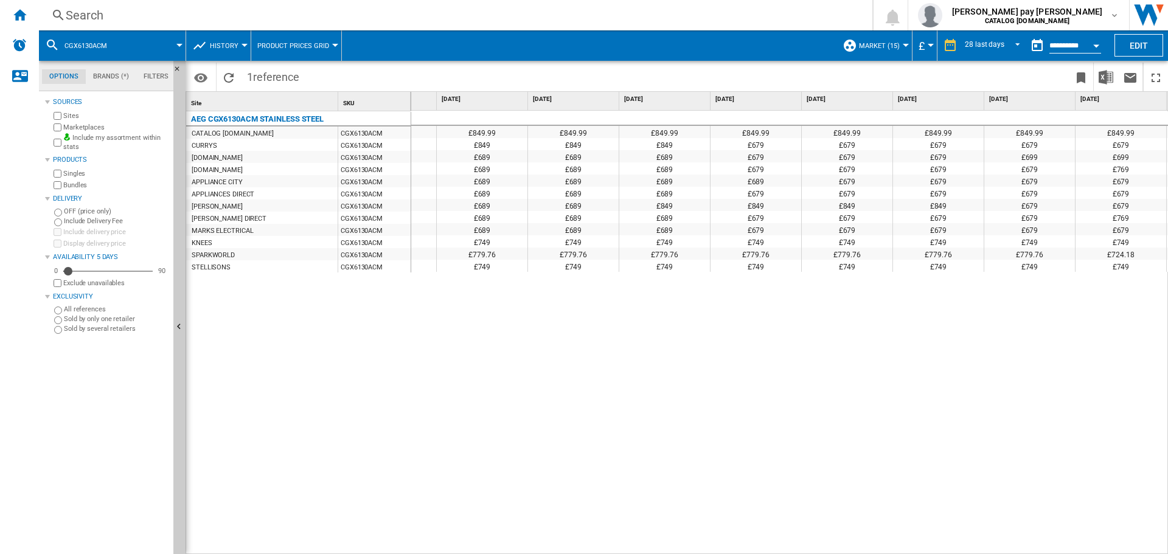
scroll to position [0, 1888]
click at [228, 15] on div "Search" at bounding box center [453, 15] width 775 height 17
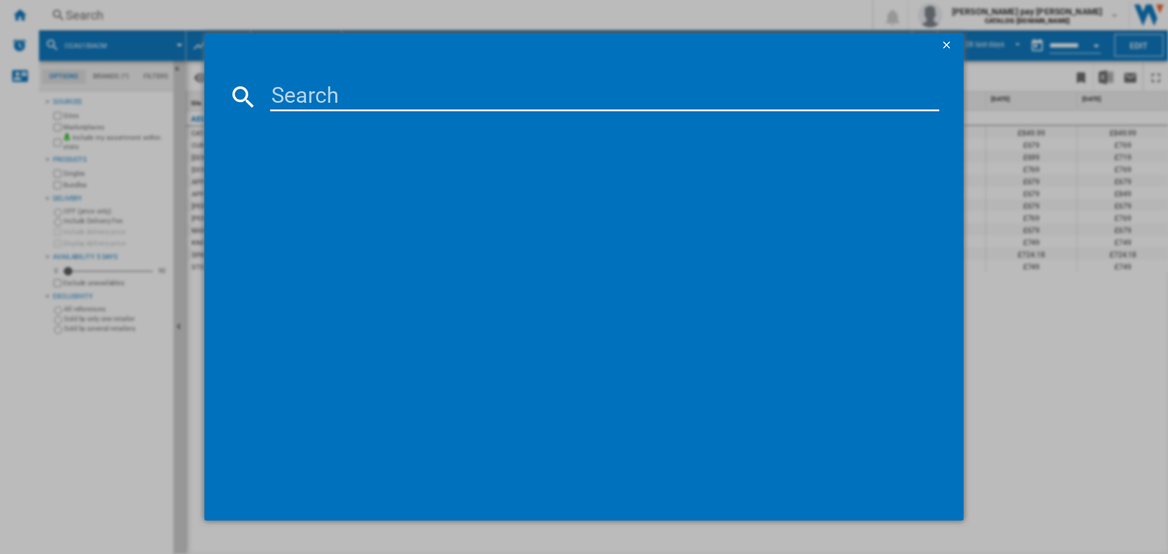
click at [299, 103] on input at bounding box center [604, 96] width 669 height 29
type input "CCX6740ACB"
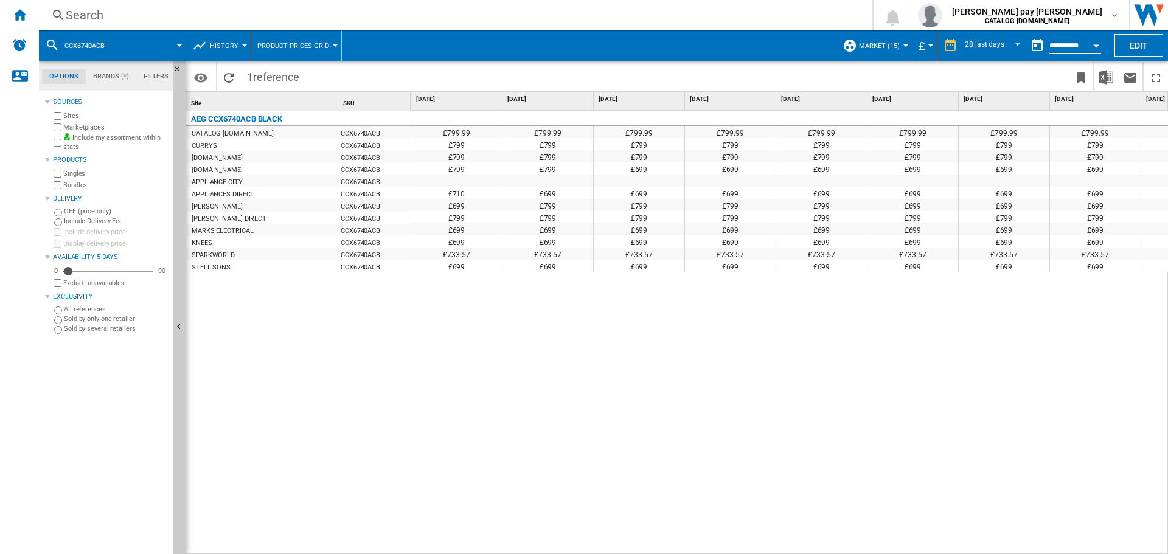
click at [818, 407] on div "£799.99 £799.99 £799.99 £799.99 £799.99 £799.99 £799.99 £799.99 £799.99 £799.99…" at bounding box center [789, 333] width 757 height 444
drag, startPoint x: 600, startPoint y: 547, endPoint x: 1016, endPoint y: 547, distance: 416.5
click at [1016, 547] on div "£799.99 £799.99 £799.99 £799.99 £799.99 £799.99 £799.99 £799.99 £799.99 £799.99…" at bounding box center [789, 333] width 757 height 444
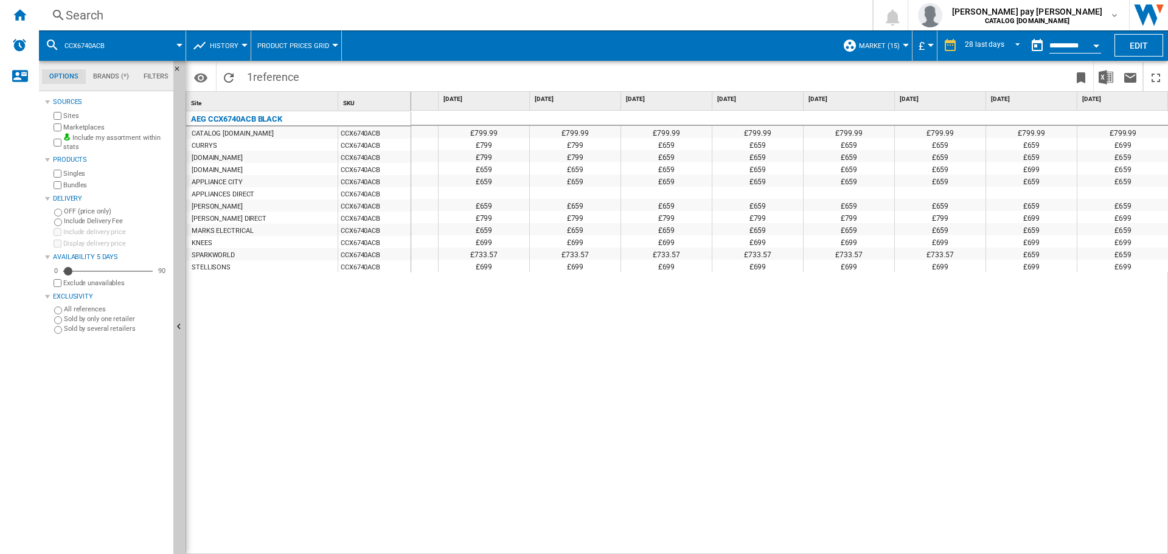
click at [253, 22] on div "Search" at bounding box center [453, 15] width 775 height 17
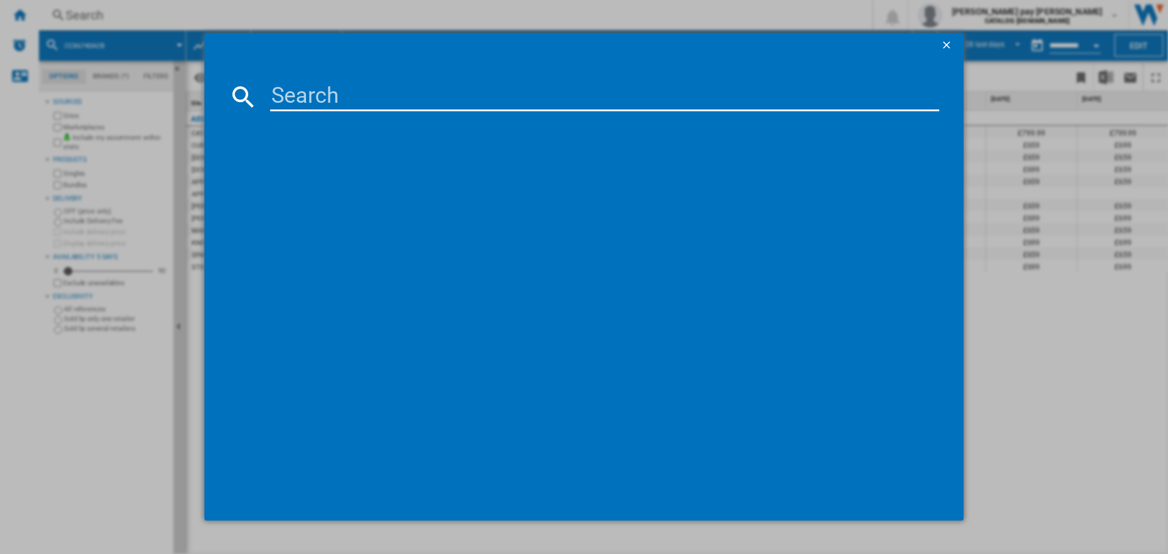
click at [325, 92] on input at bounding box center [604, 96] width 669 height 29
type input "CCX6501ACB"
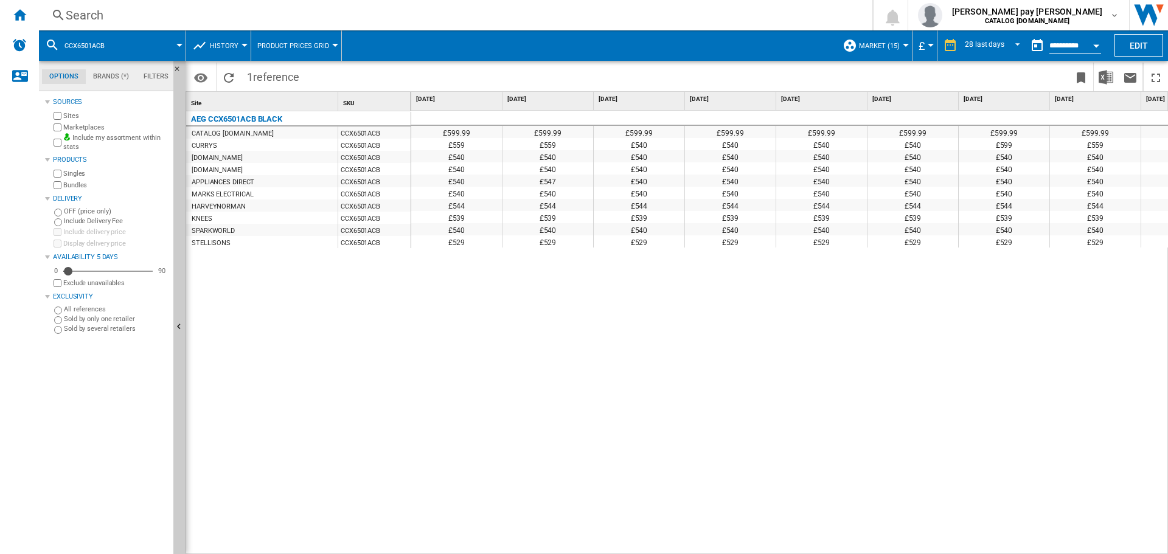
click at [929, 316] on div "£599.99 £599.99 £599.99 £599.99 £599.99 £599.99 £599.99 £599.99 £599.99 £599.99…" at bounding box center [789, 333] width 757 height 444
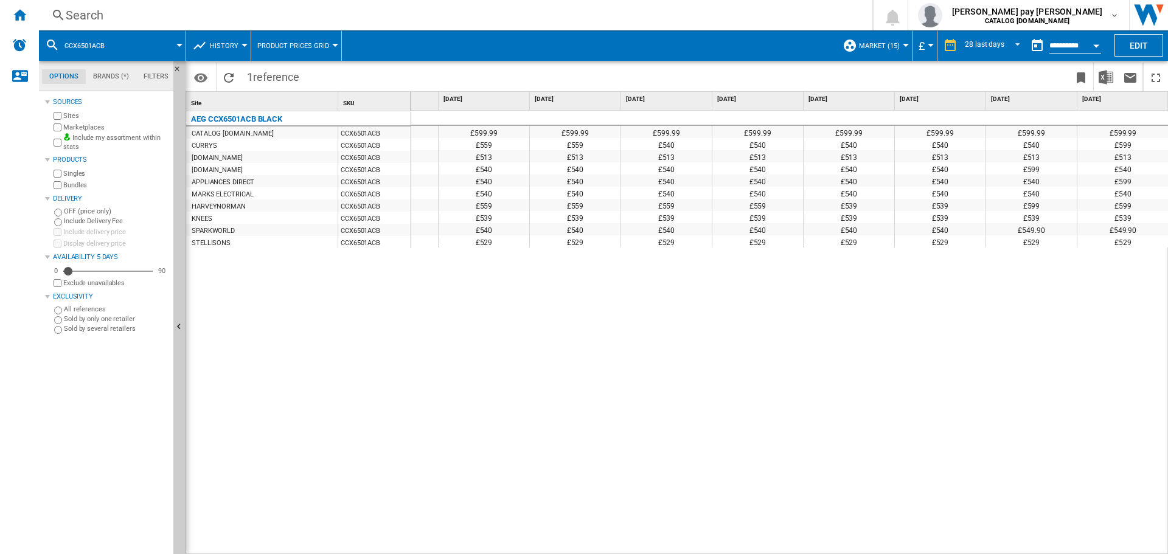
click at [332, 16] on div "Search" at bounding box center [453, 15] width 775 height 17
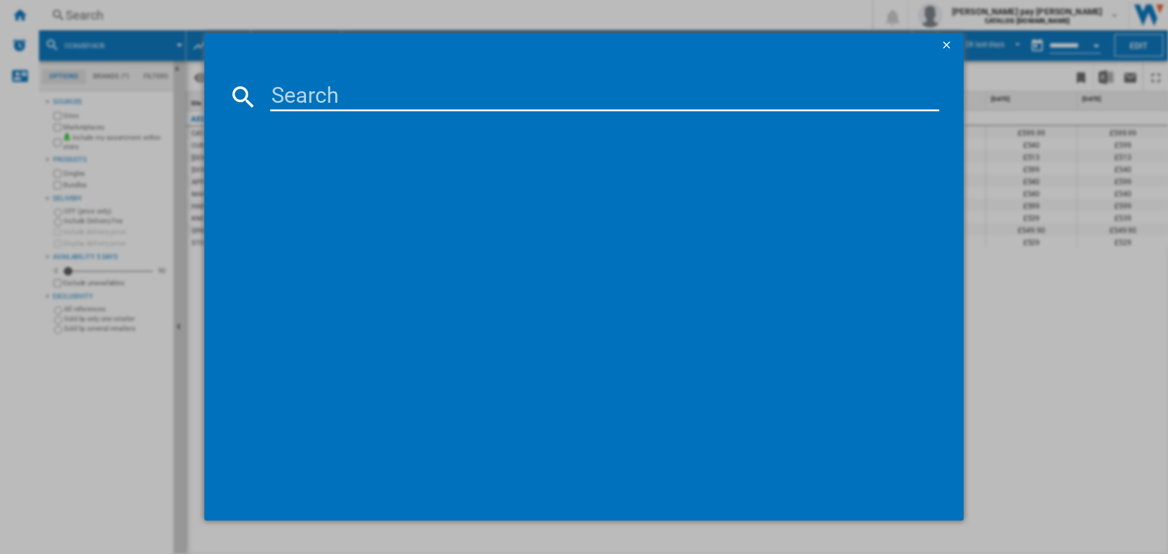
click at [395, 98] on input at bounding box center [604, 96] width 669 height 29
type input "CCX6740ACM"
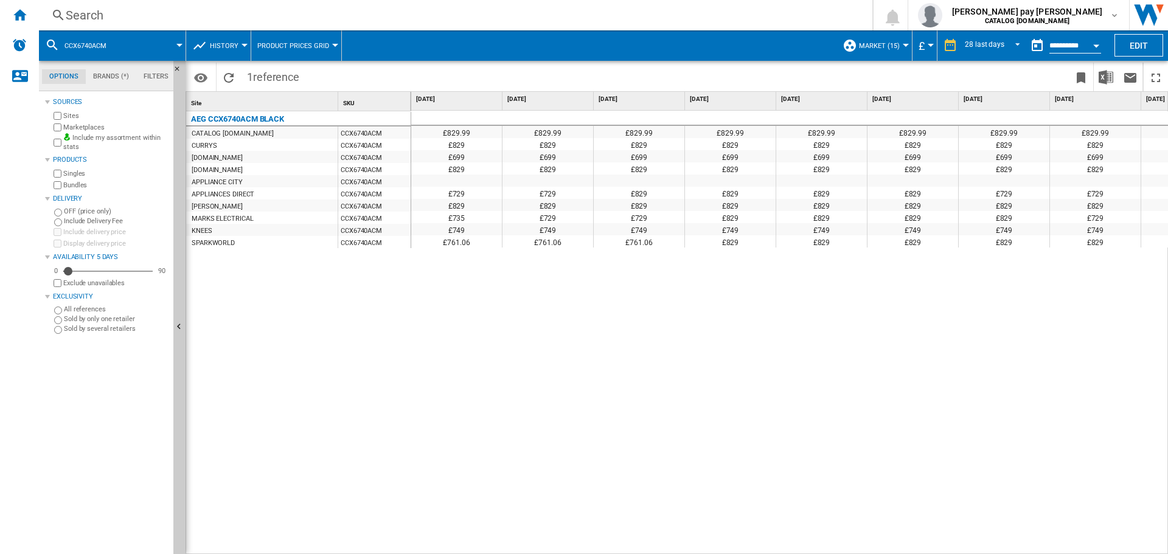
click at [668, 331] on div "£829.99 £829.99 £829.99 £829.99 £829.99 £829.99 £829.99 £829.99 £829.99 £829.99…" at bounding box center [789, 333] width 757 height 444
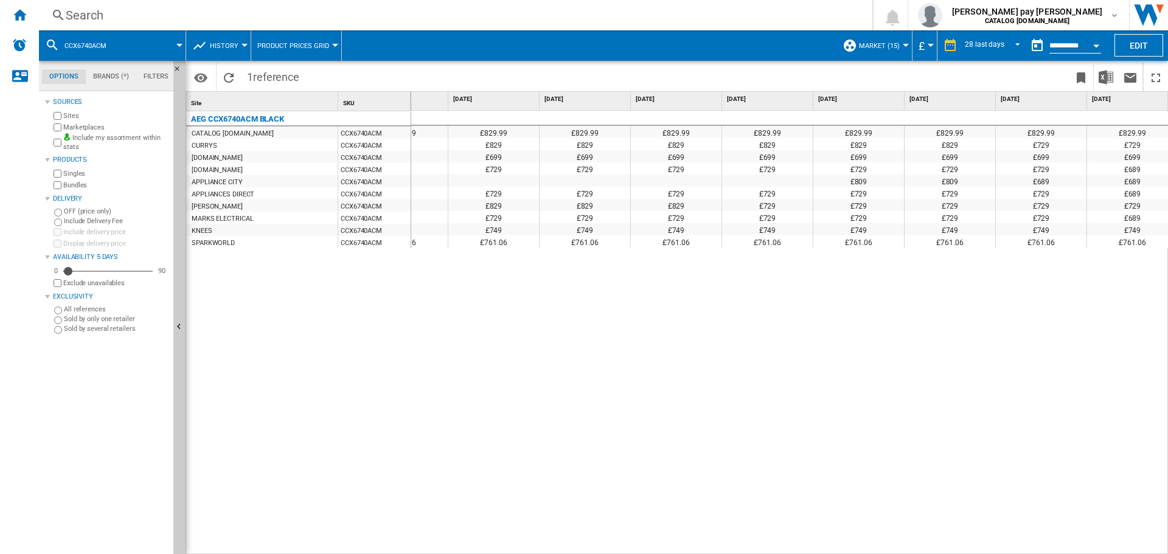
scroll to position [0, 1888]
